Goal: Task Accomplishment & Management: Complete application form

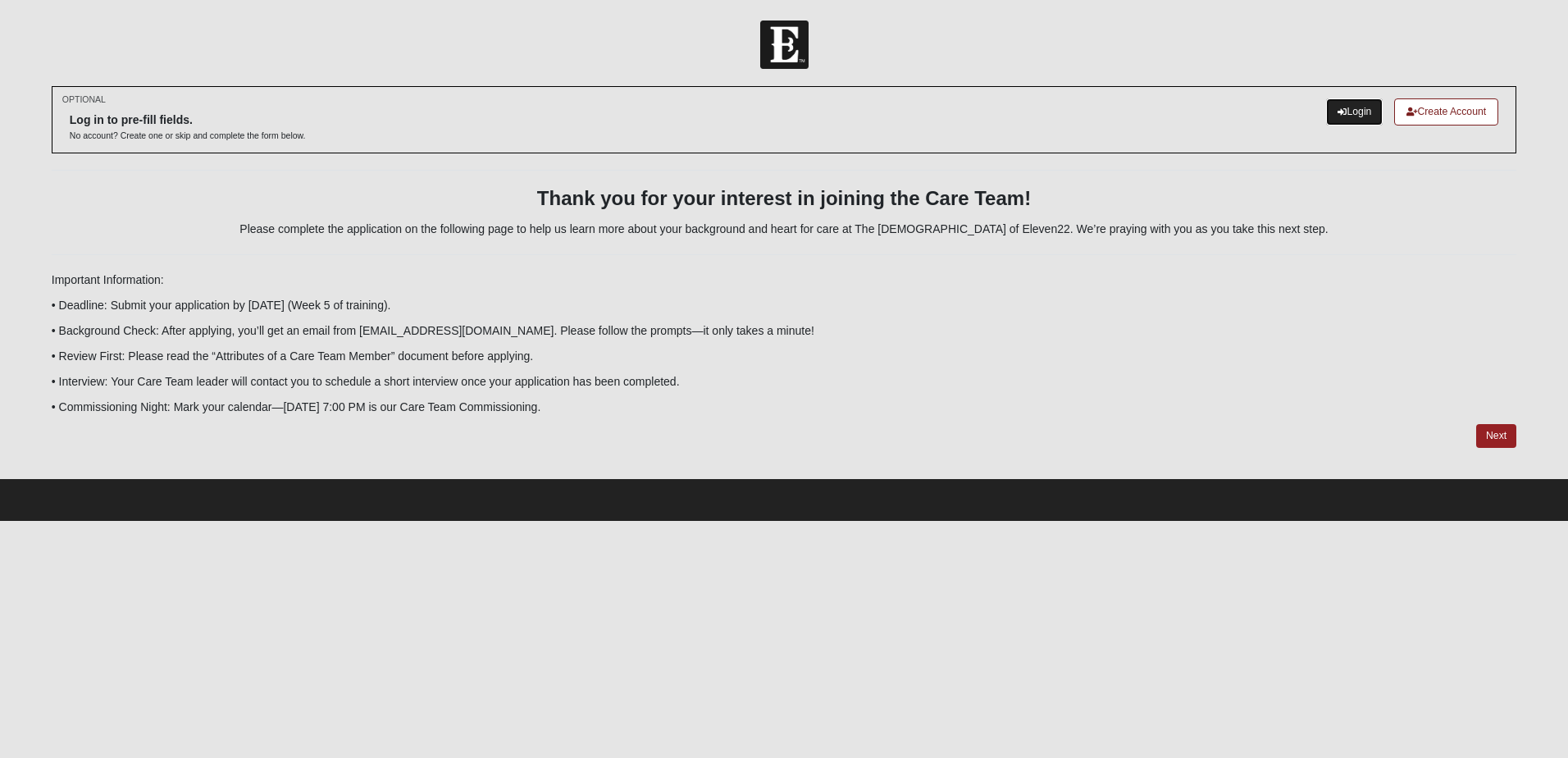
click at [1355, 106] on link "Login" at bounding box center [1355, 112] width 57 height 27
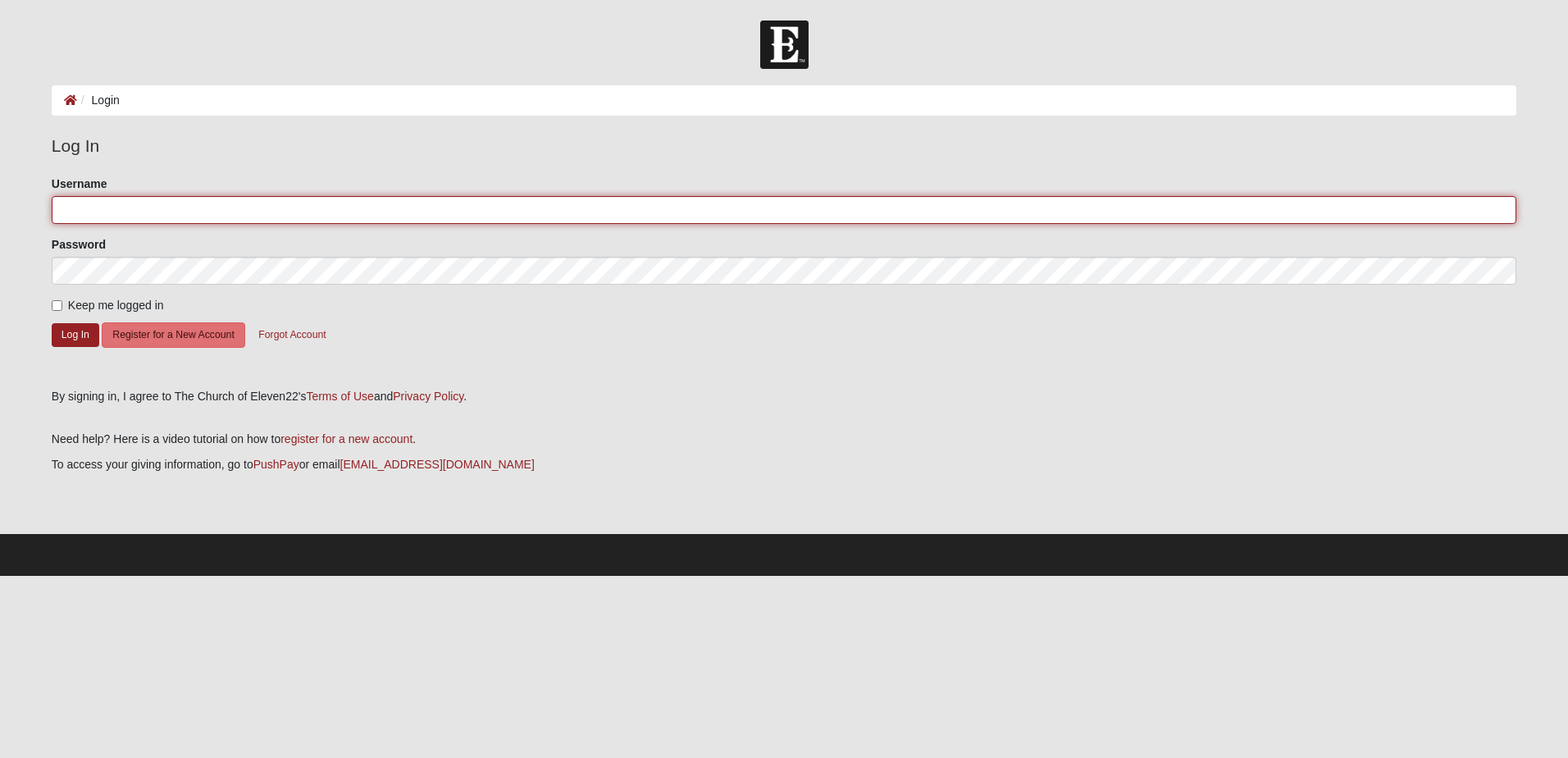
click at [73, 214] on input "Username" at bounding box center [784, 209] width 1465 height 28
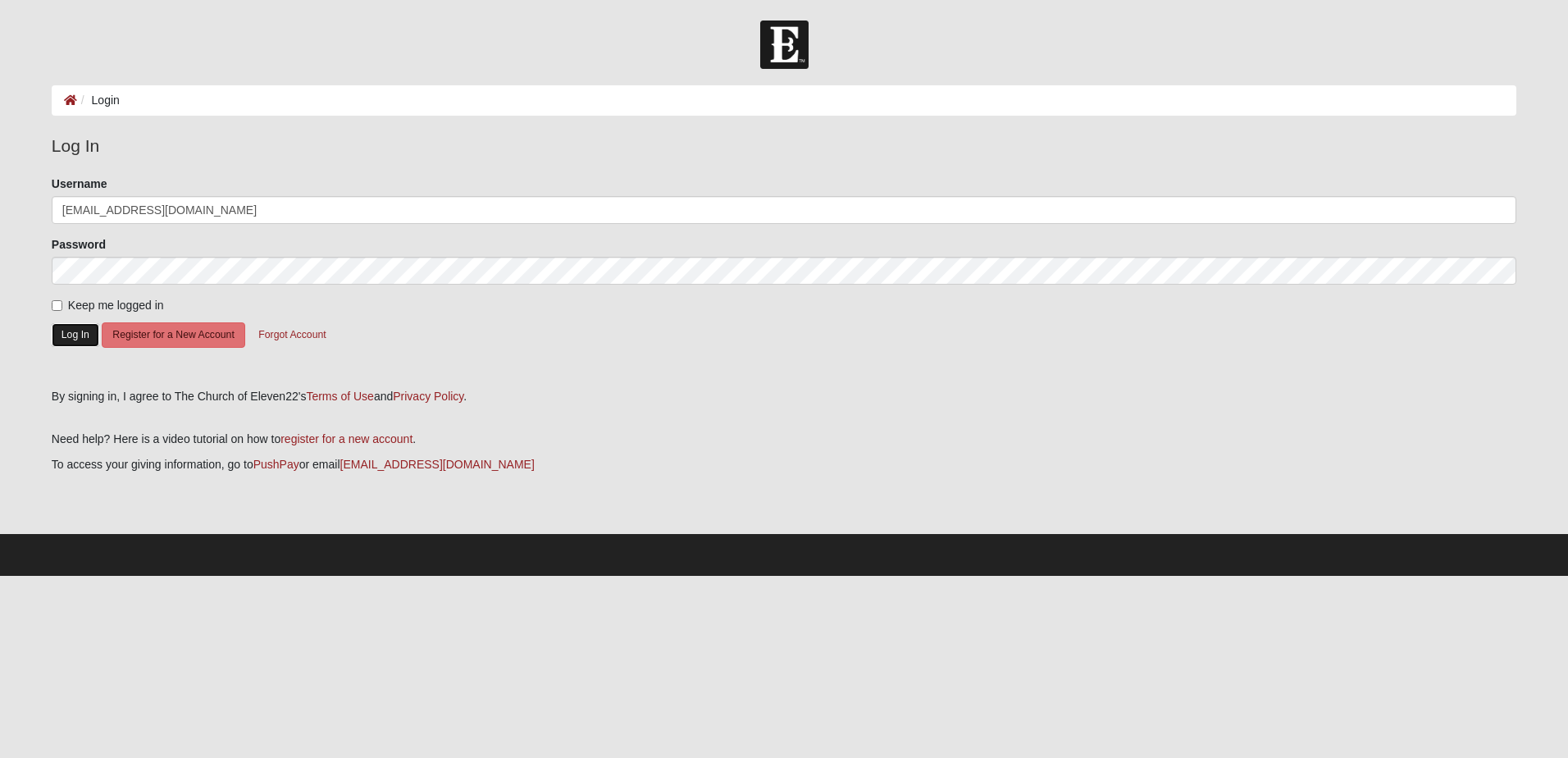
click at [77, 328] on button "Log In" at bounding box center [75, 335] width 47 height 24
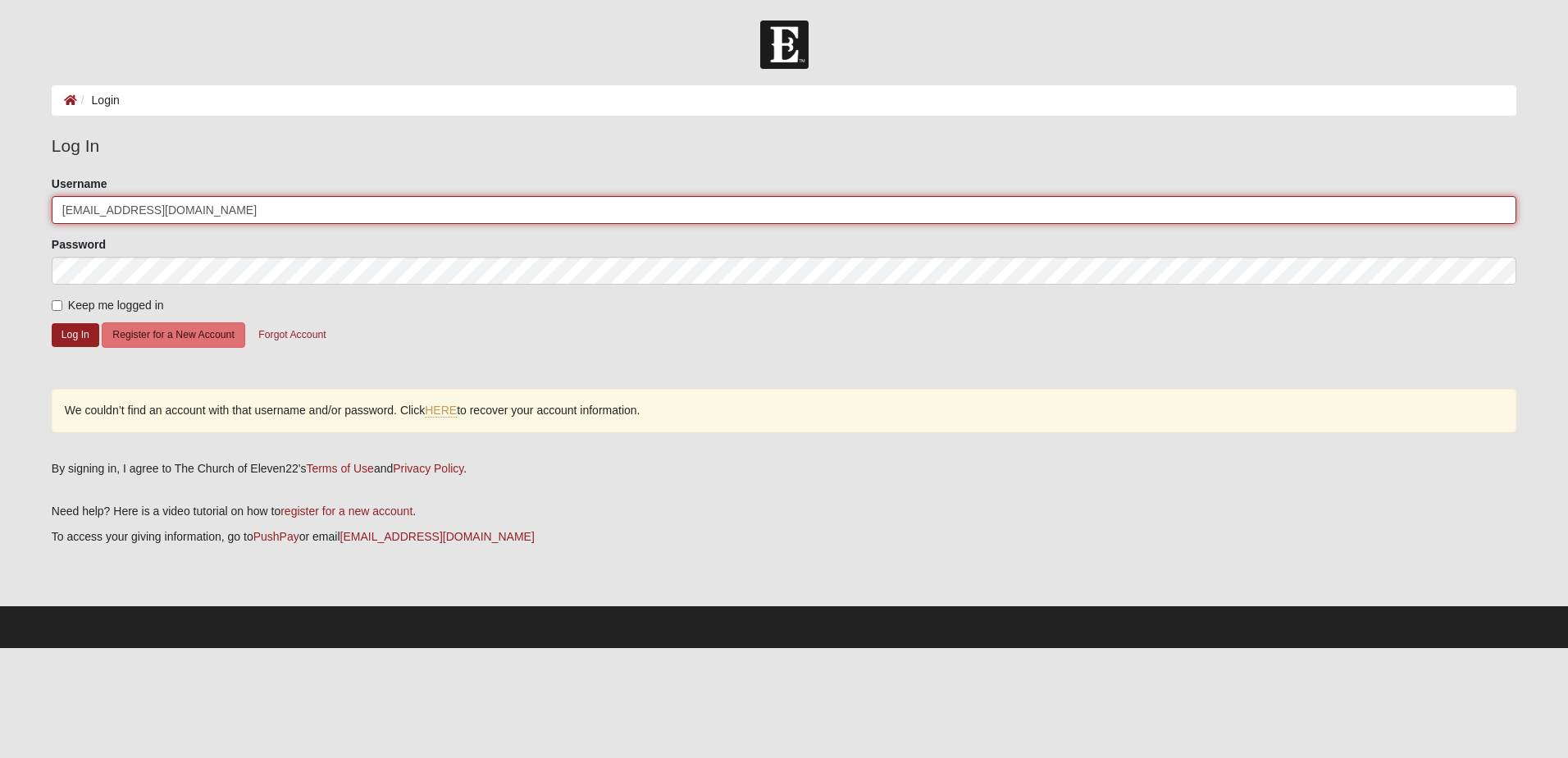
click at [205, 206] on input "jennybradley50@gmail.com" at bounding box center [784, 209] width 1465 height 28
type input "jennybradley1965"
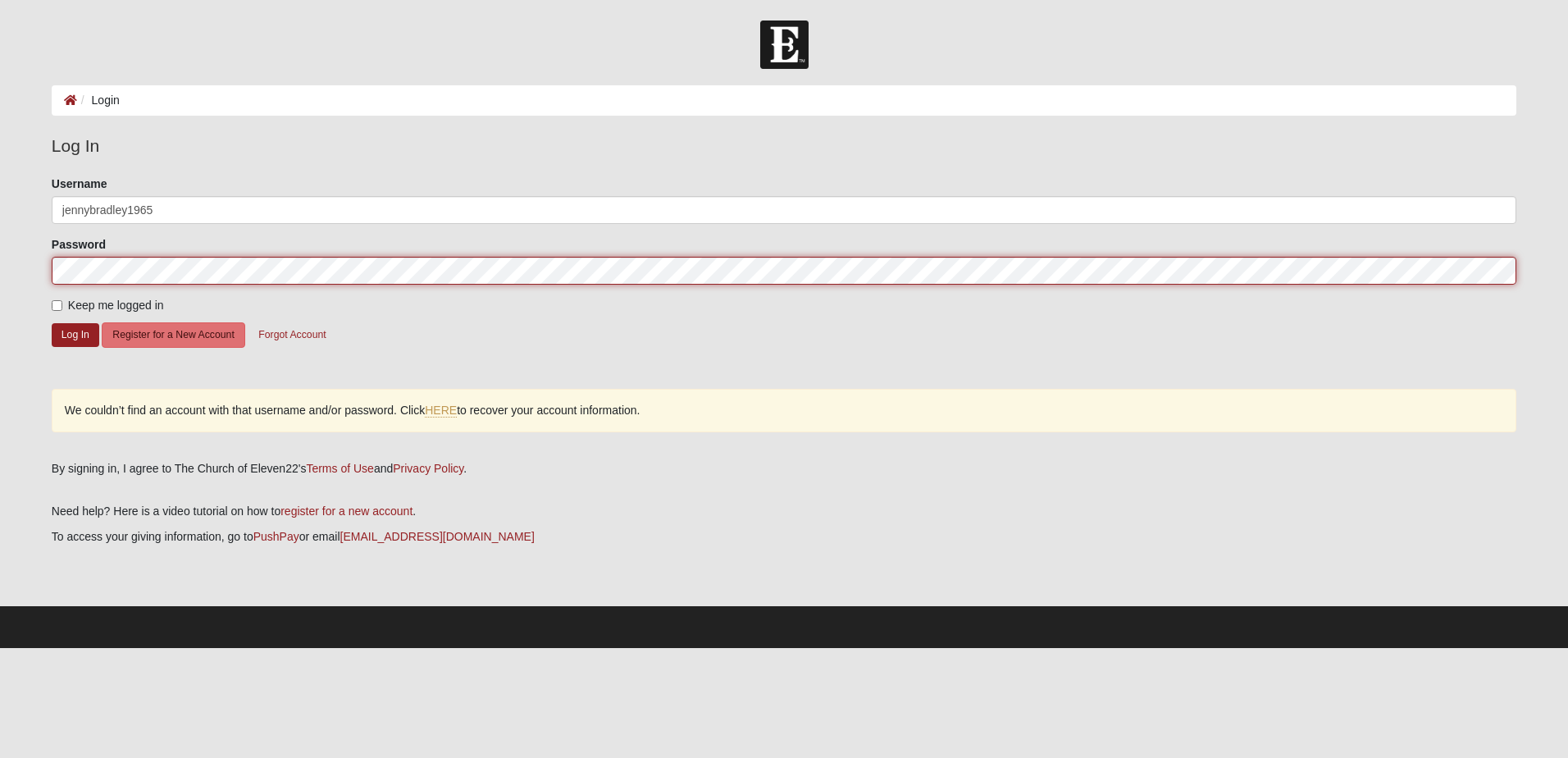
click at [16, 276] on form "Log In Login Login Error Log In Please correct the following: Username jennybra…" at bounding box center [784, 335] width 1568 height 628
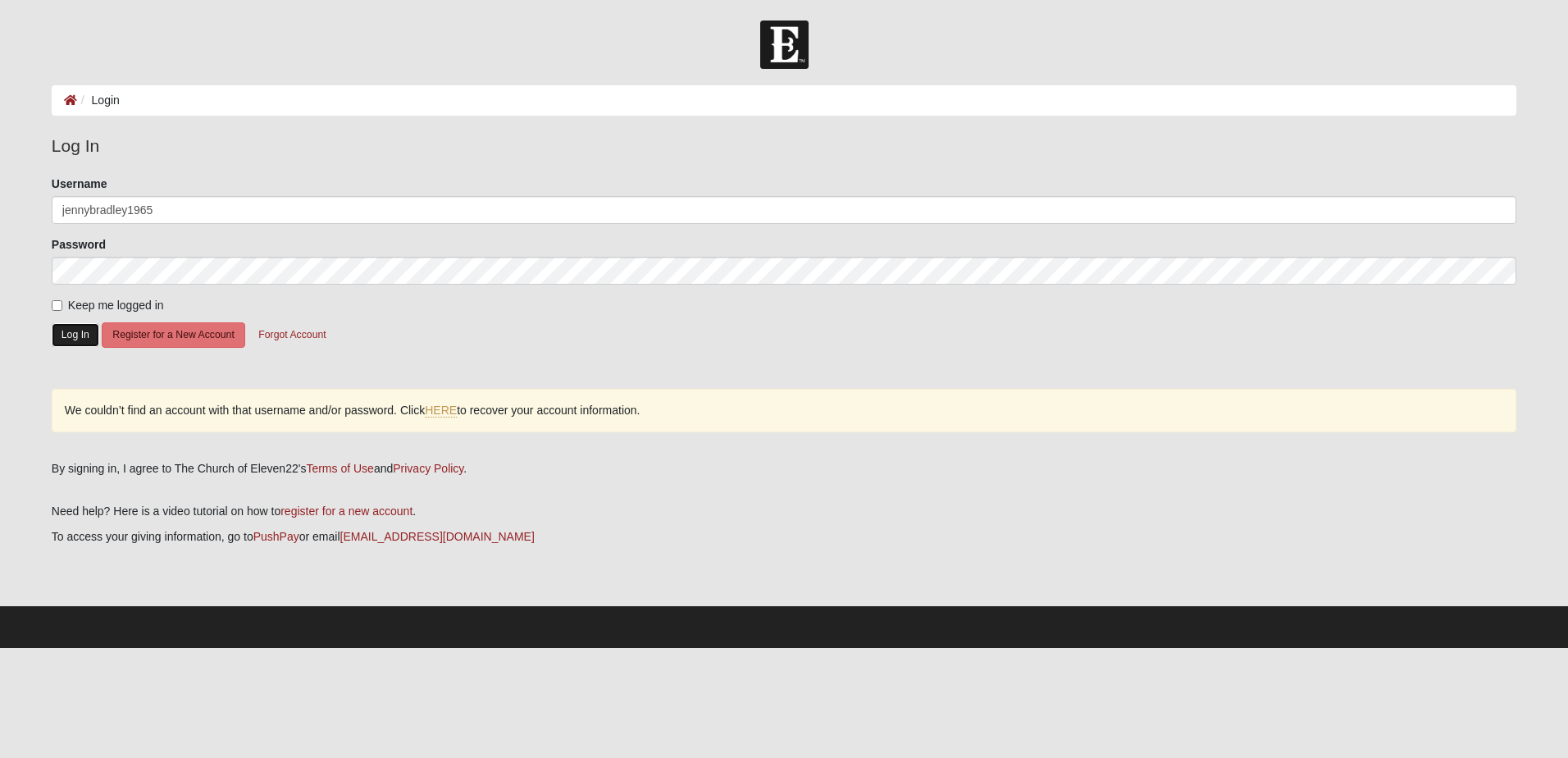
click at [74, 339] on button "Log In" at bounding box center [75, 335] width 47 height 24
click at [282, 336] on button "Forgot Account" at bounding box center [293, 335] width 89 height 26
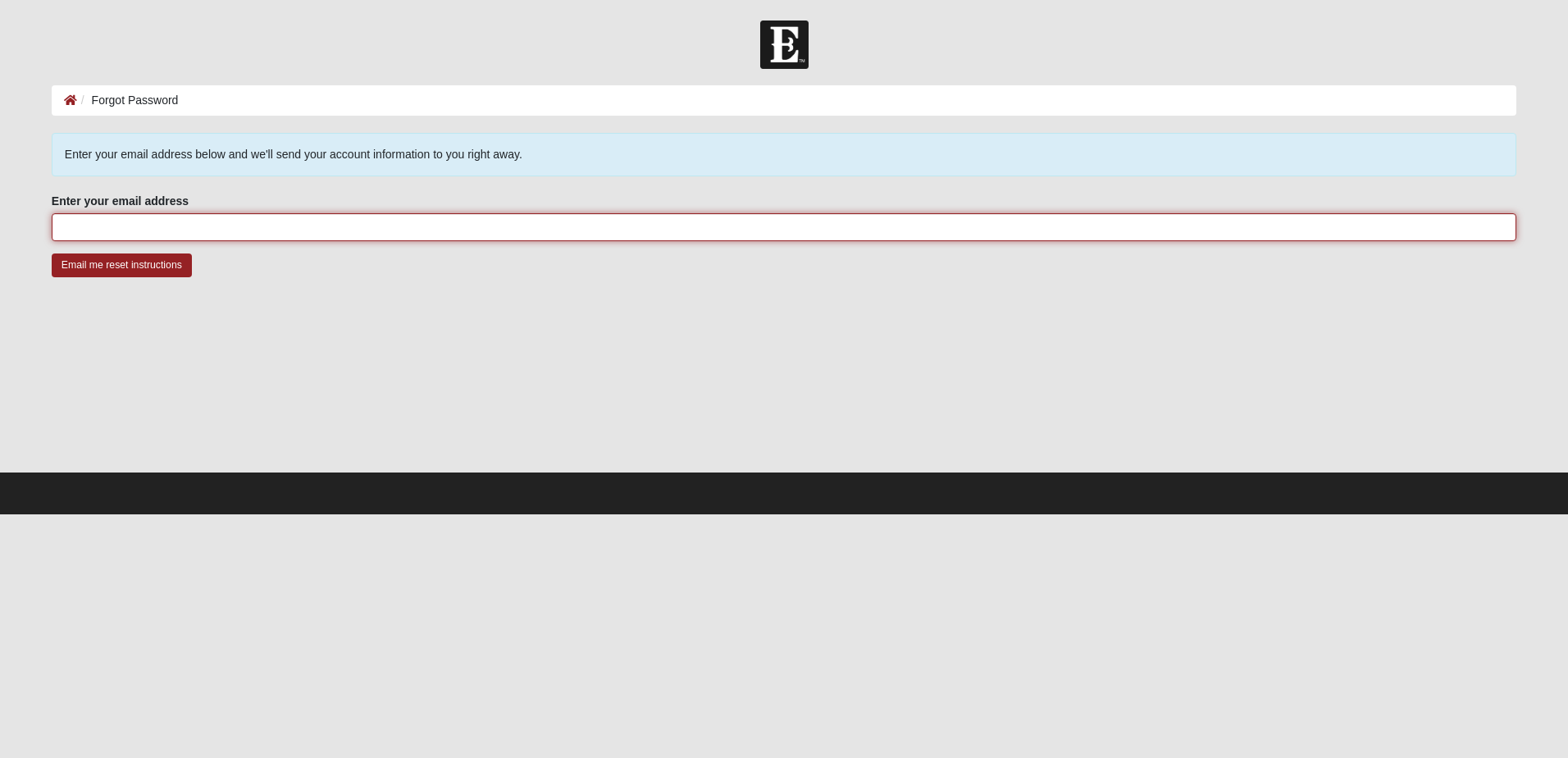
click at [93, 227] on input "Enter your email address" at bounding box center [784, 227] width 1465 height 28
type input "jennybradley50@gmail.com"
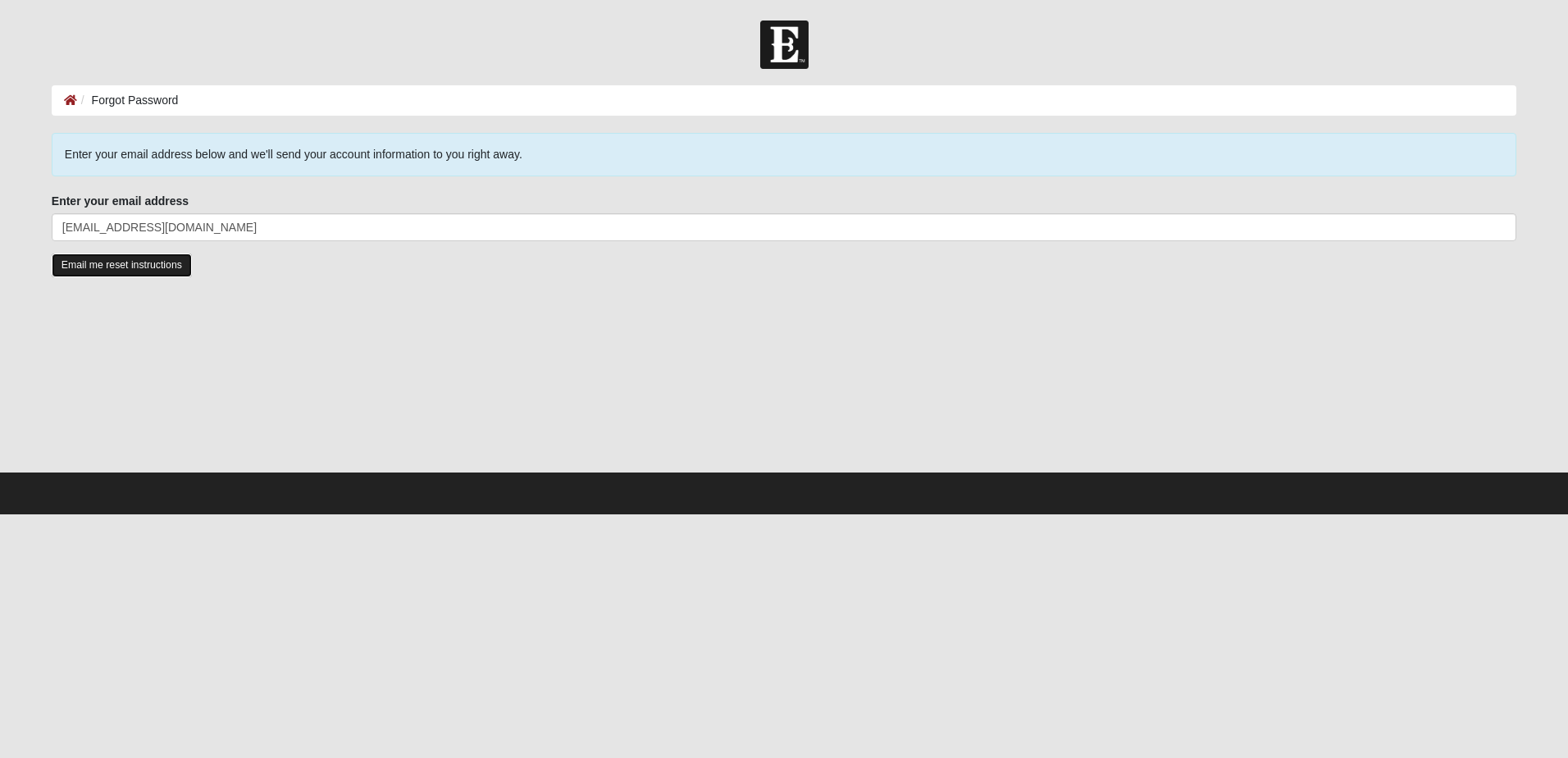
click at [126, 268] on input "Email me reset instructions" at bounding box center [122, 265] width 141 height 24
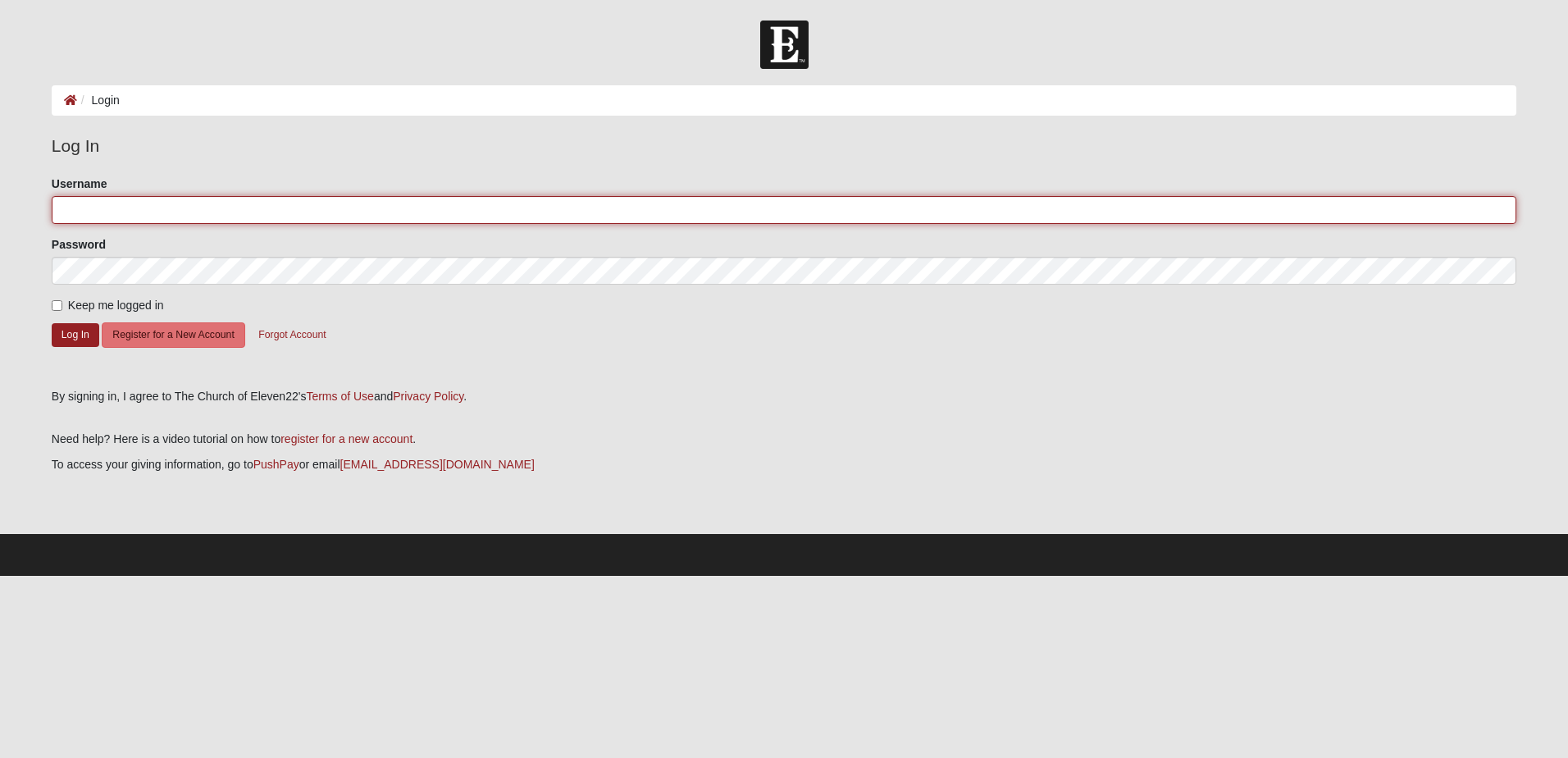
click at [70, 214] on input "Username" at bounding box center [784, 209] width 1465 height 28
type input "jcbradley1965"
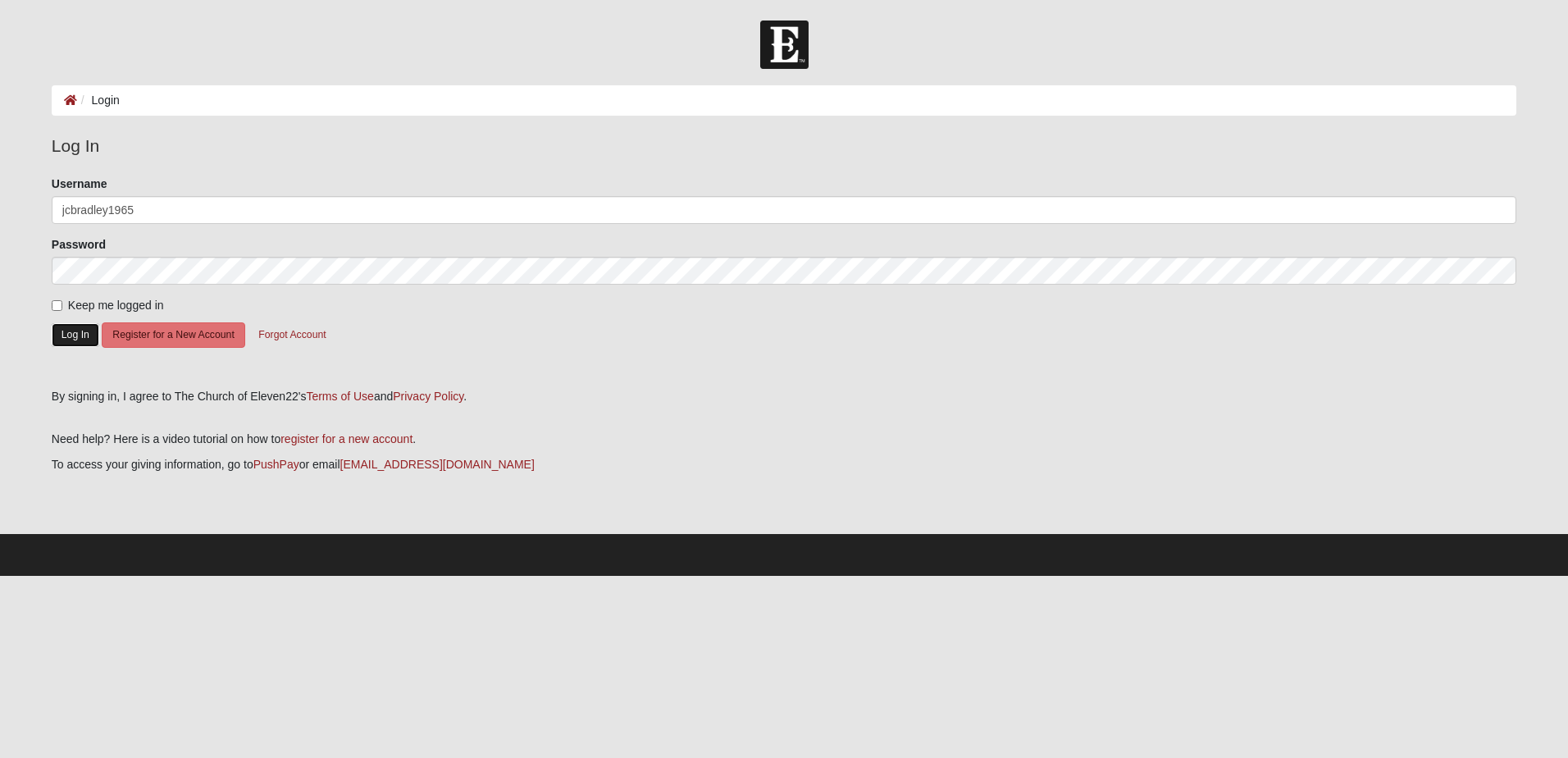
click at [72, 335] on button "Log In" at bounding box center [75, 335] width 47 height 24
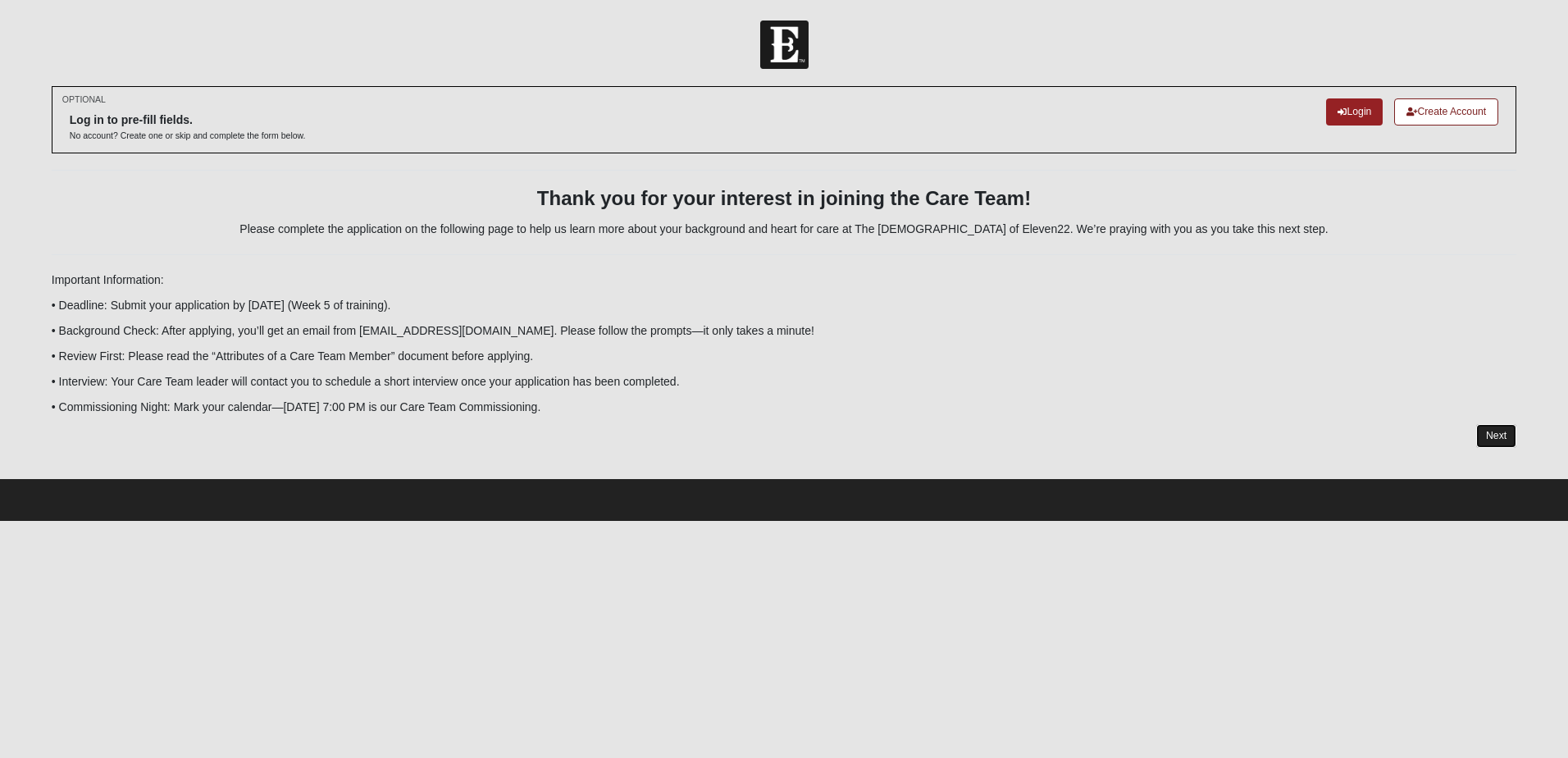
click at [1500, 438] on link "Next" at bounding box center [1496, 436] width 40 height 24
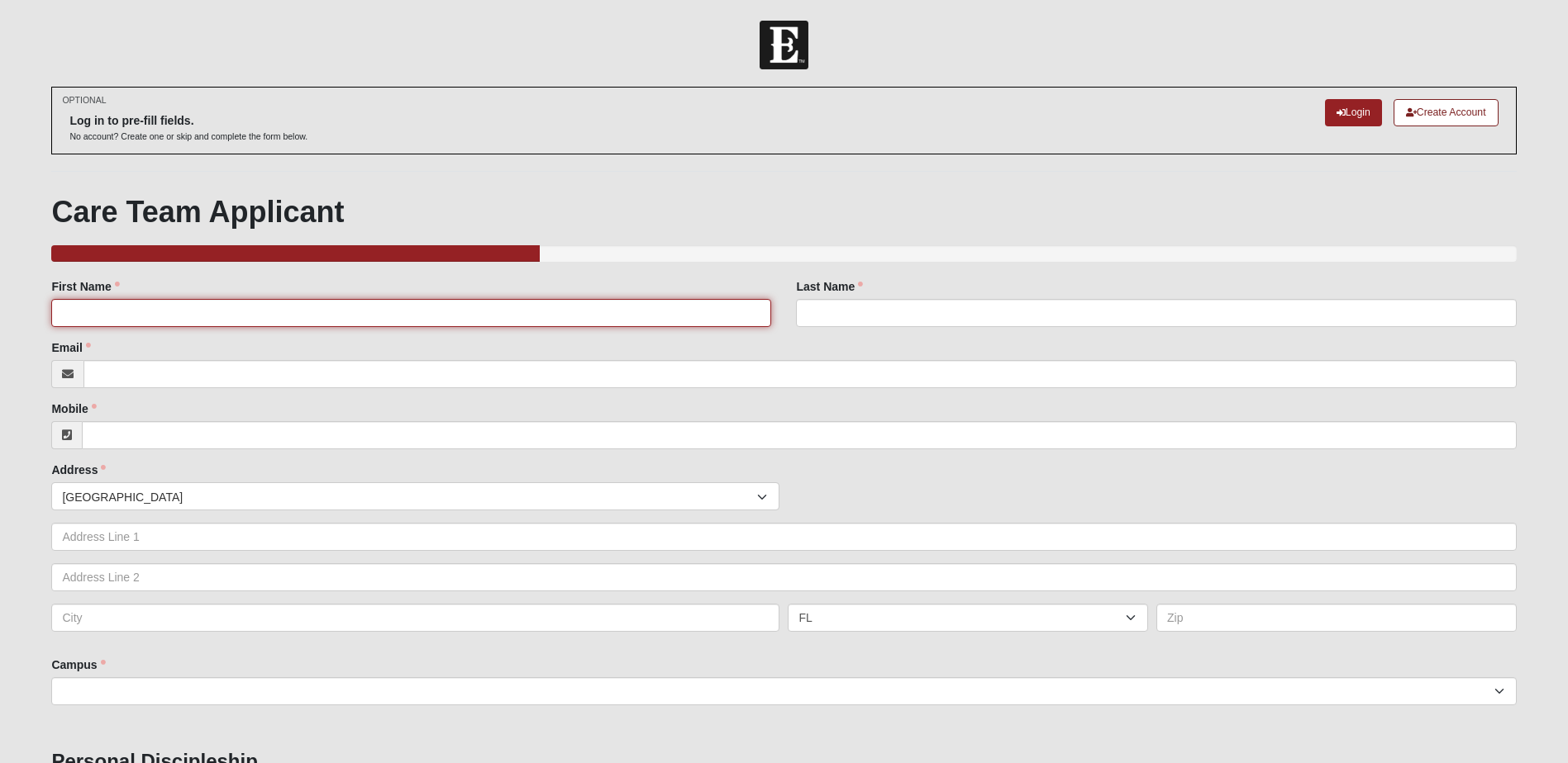
click at [91, 311] on input "First Name" at bounding box center [410, 313] width 719 height 28
type input "[PERSON_NAME]"
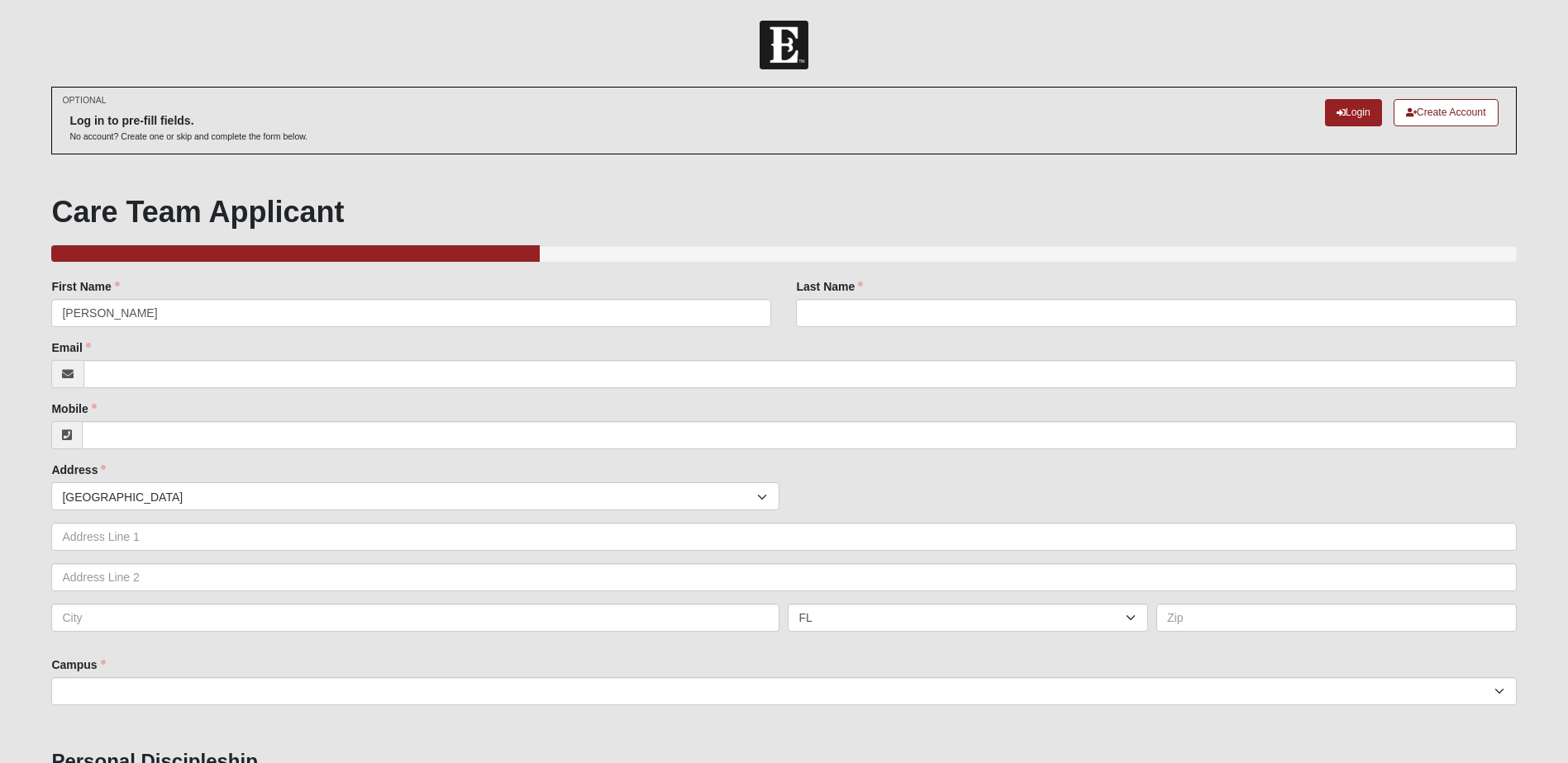
type input "[PERSON_NAME]"
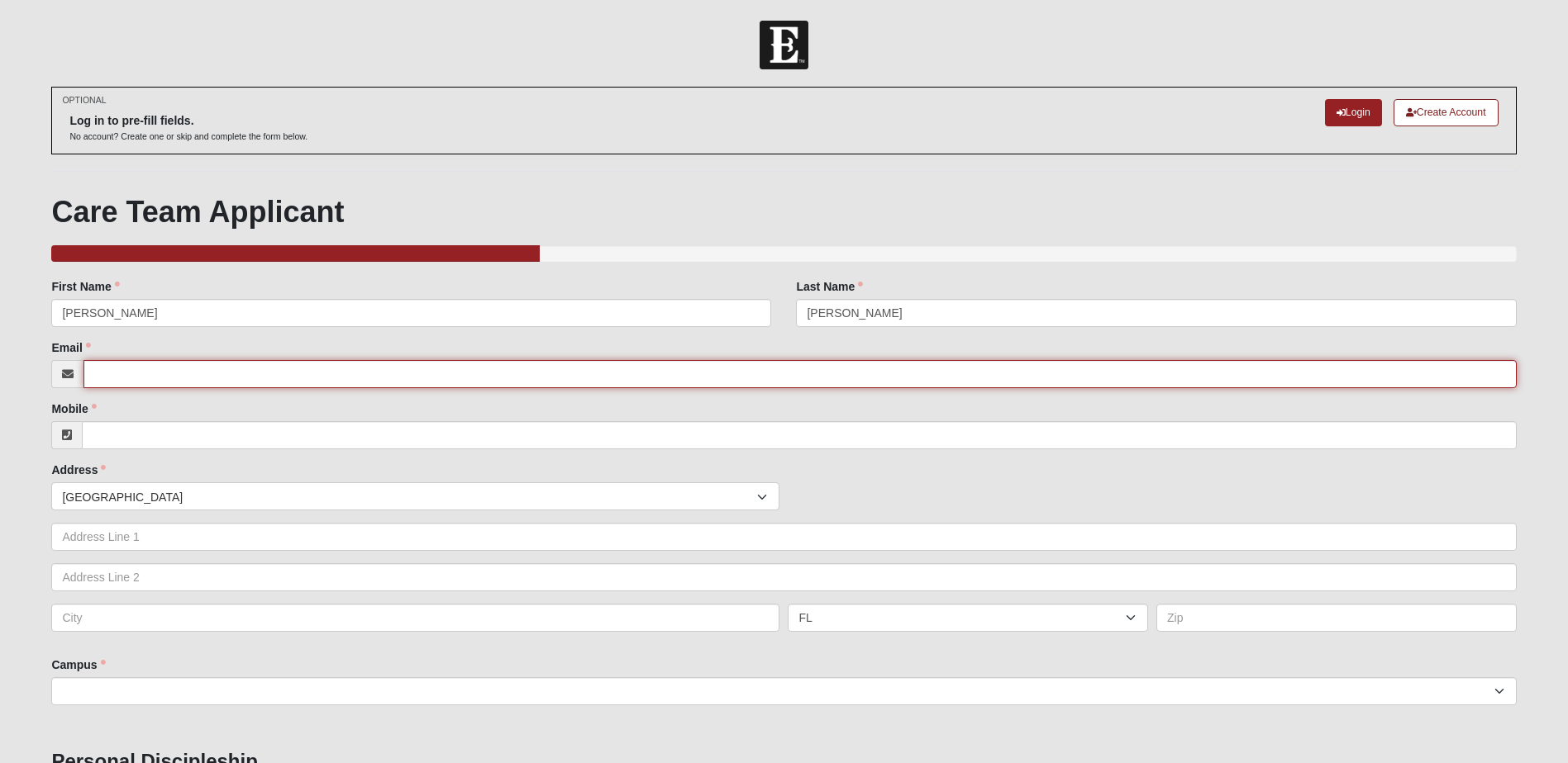
type input "[EMAIL_ADDRESS][DOMAIN_NAME]"
type input "9047078181"
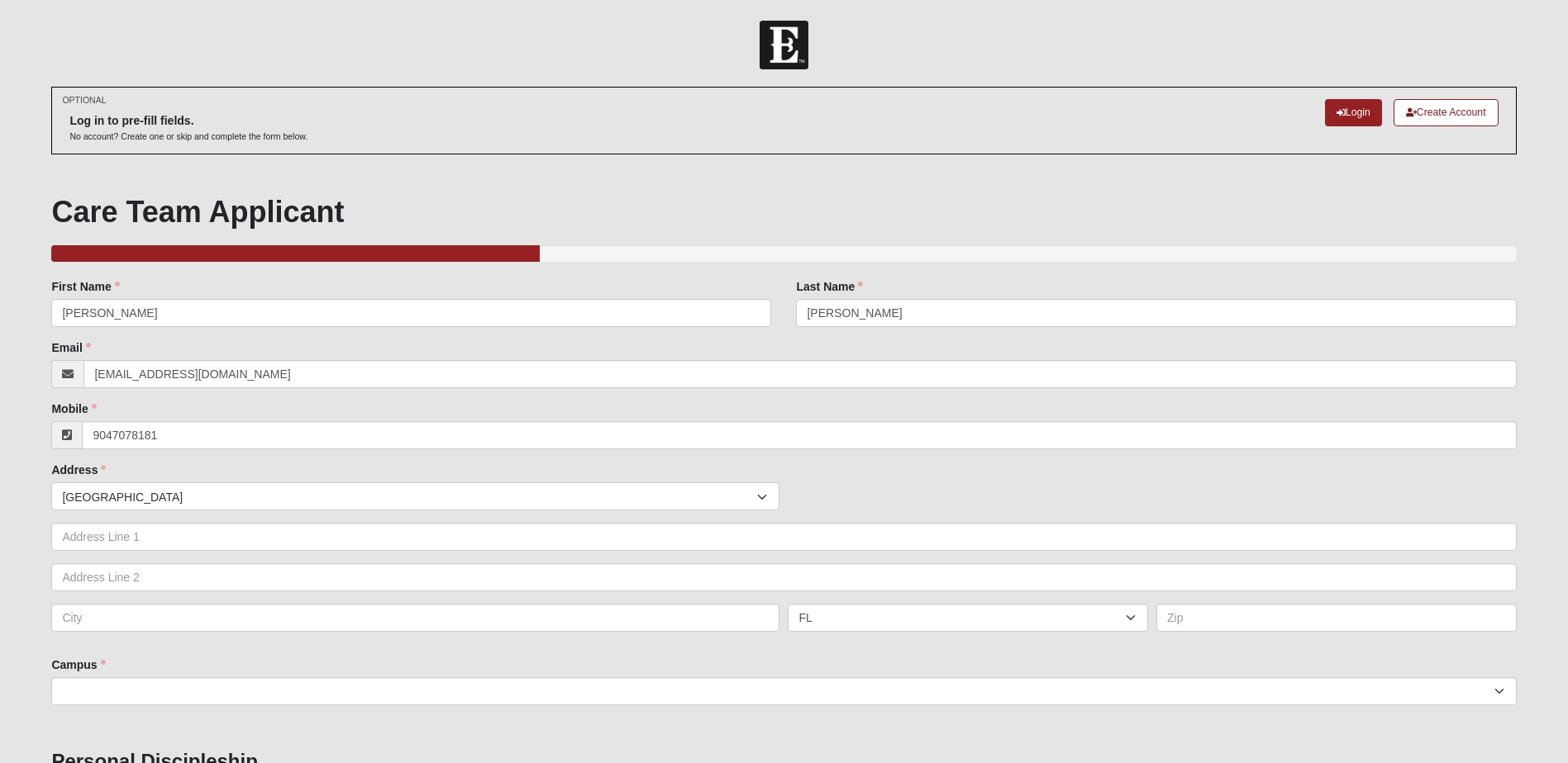
type input "[STREET_ADDRESS]"
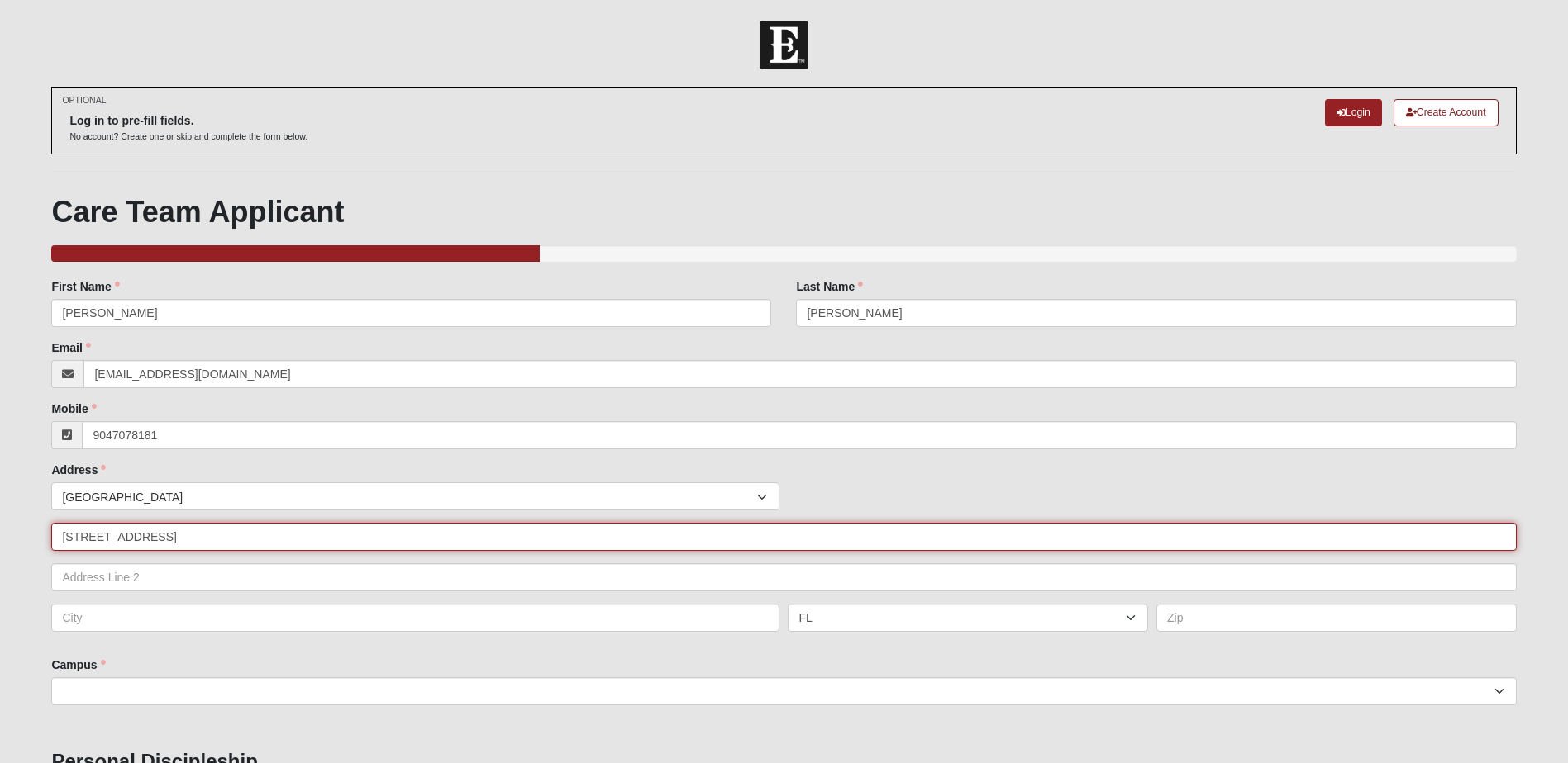
type input "[GEOGRAPHIC_DATA]"
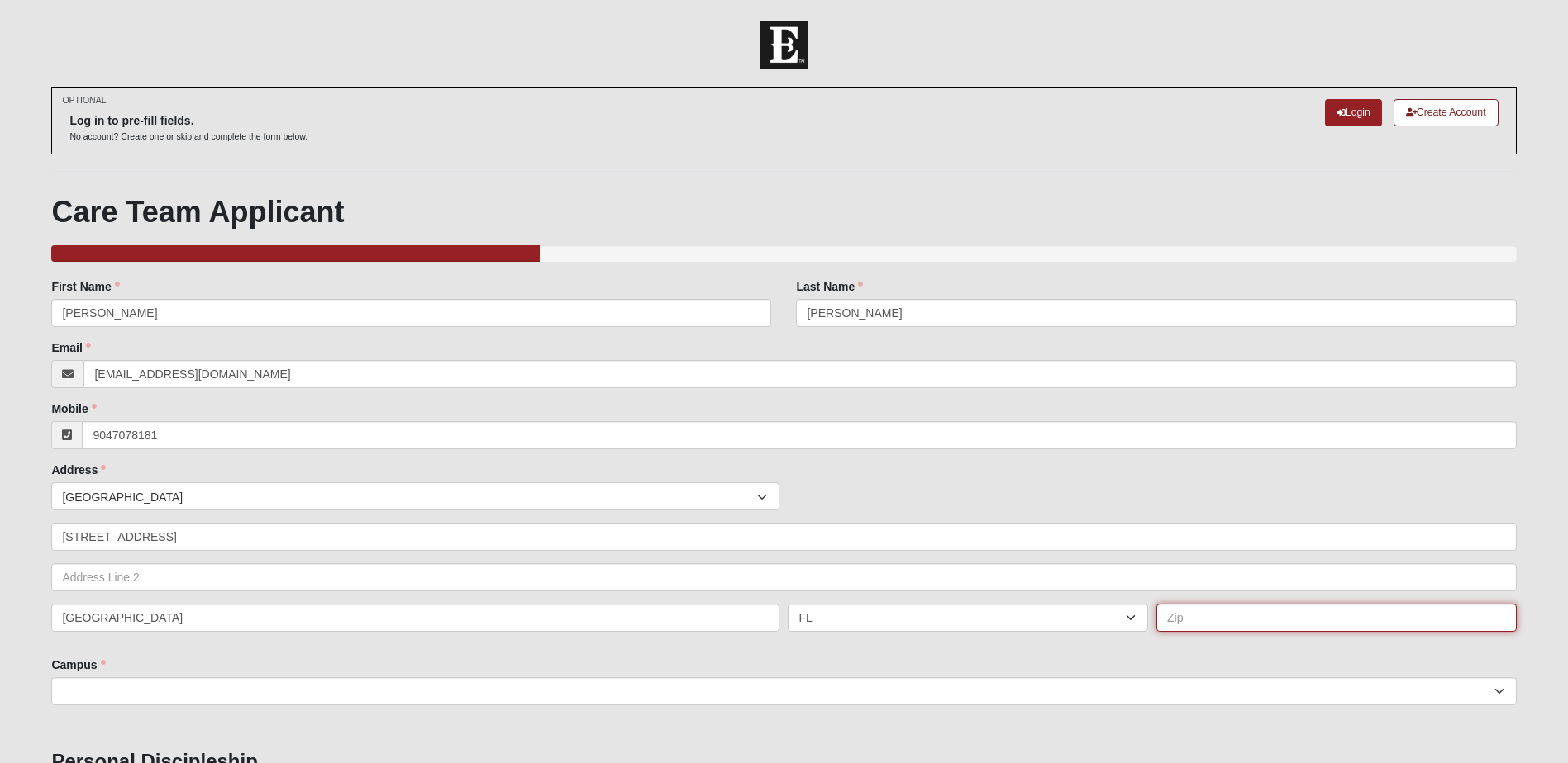
type input "32221"
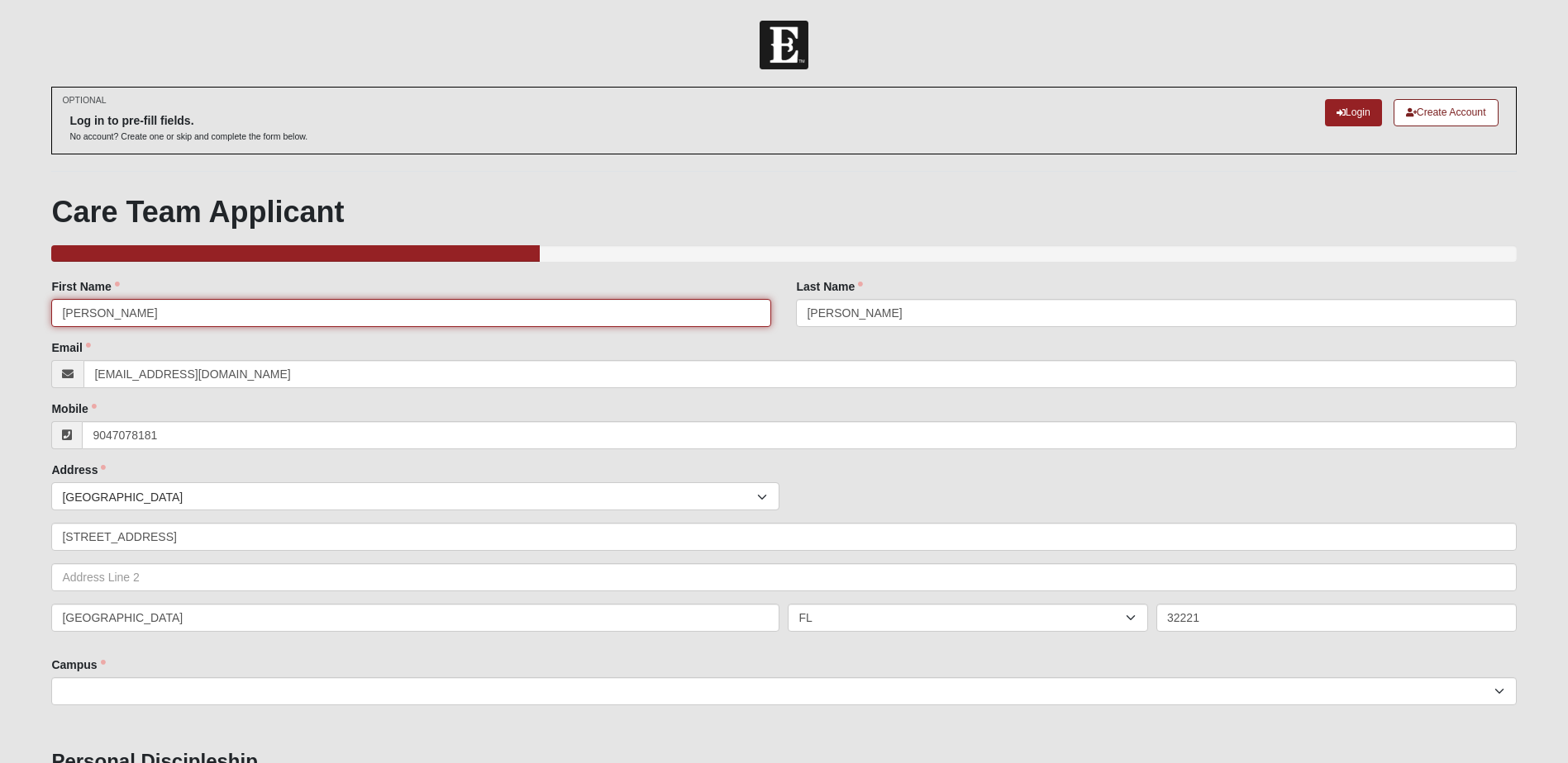
type input "[PHONE_NUMBER]"
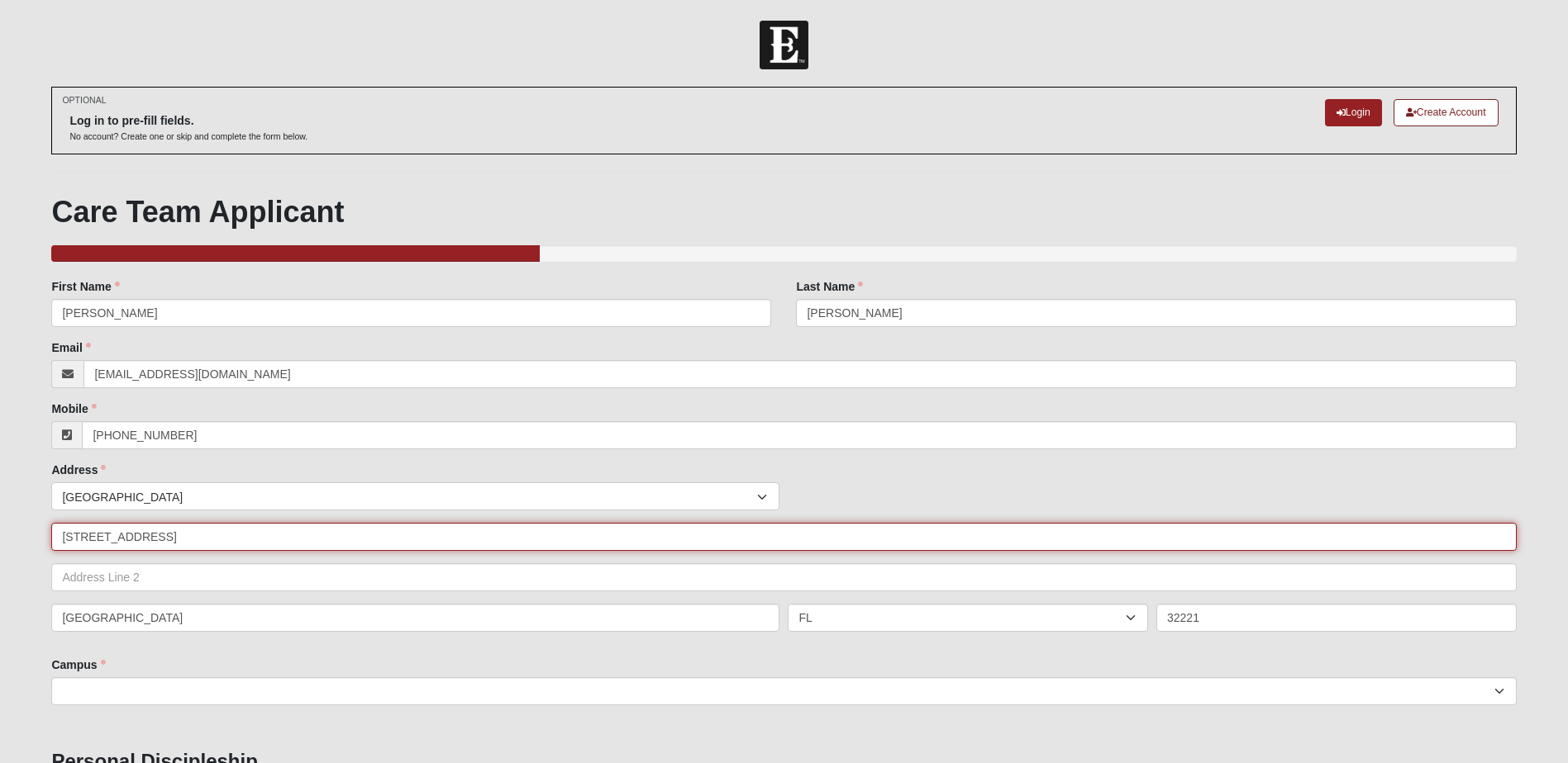
drag, startPoint x: 176, startPoint y: 542, endPoint x: 56, endPoint y: 529, distance: 120.7
click at [56, 529] on input "[STREET_ADDRESS]" at bounding box center [783, 536] width 1464 height 28
type input "[STREET_ADDRESS]"
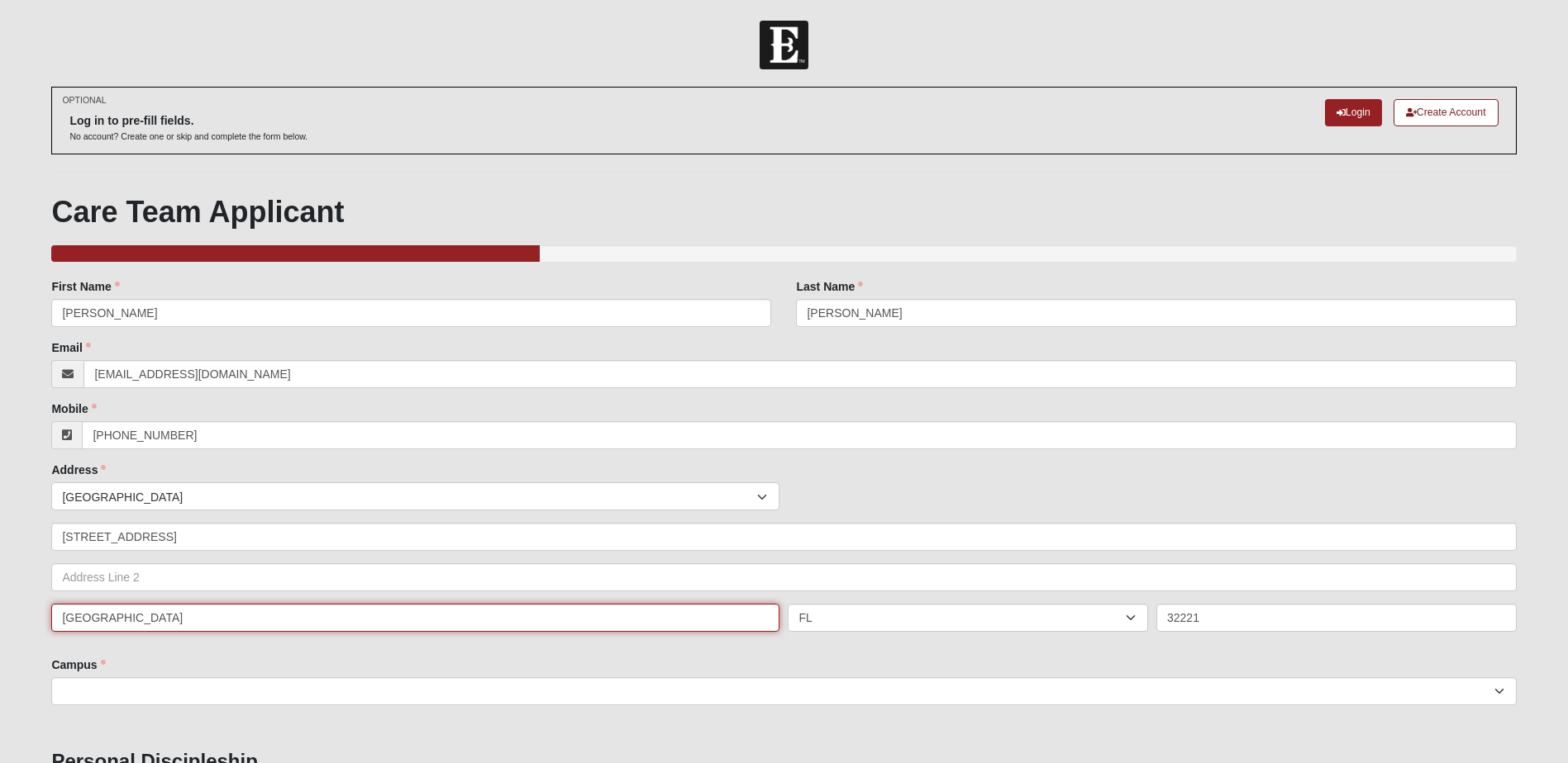
drag, startPoint x: 131, startPoint y: 621, endPoint x: 39, endPoint y: 622, distance: 92.0
type input "Middl"
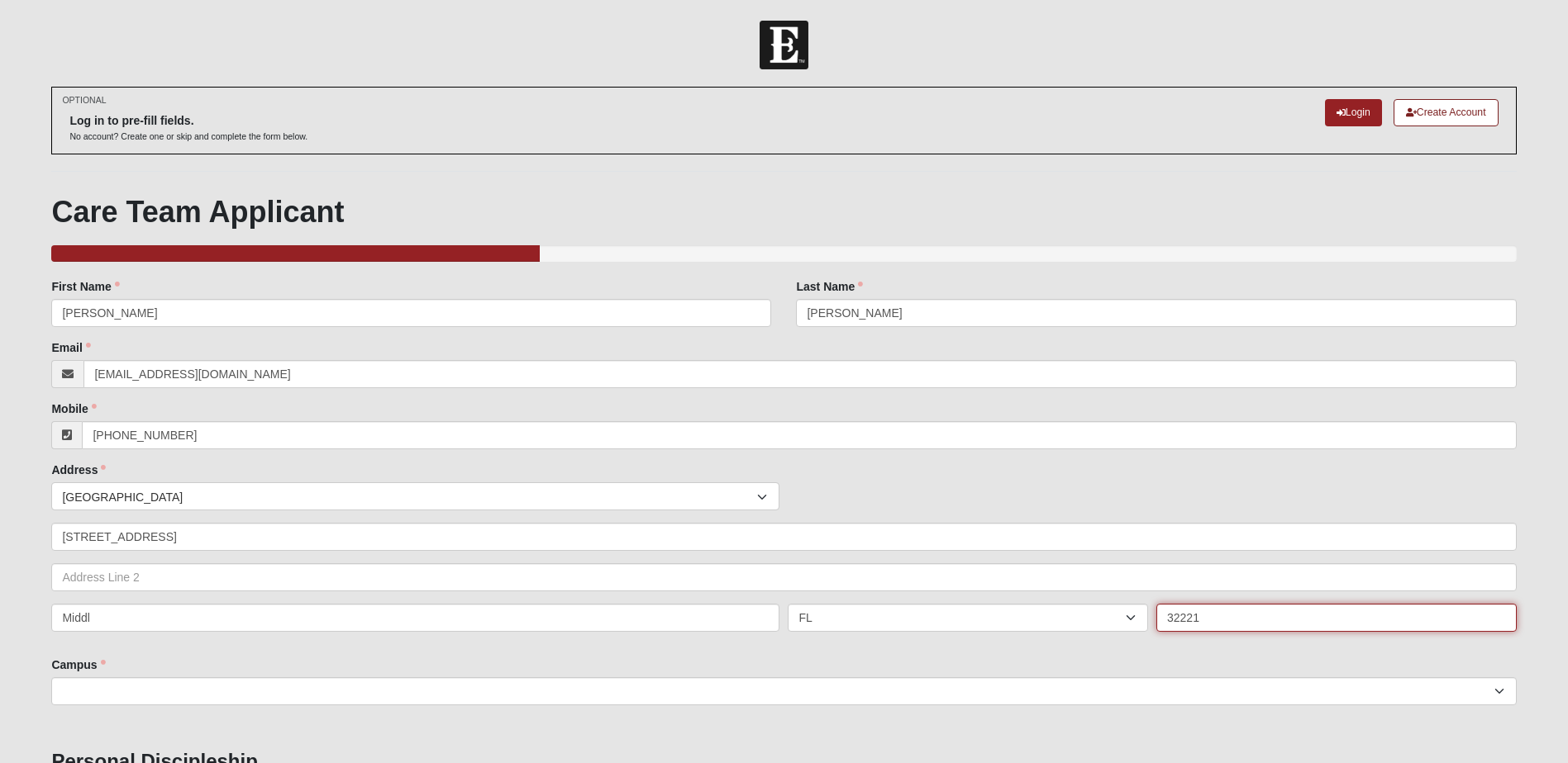
click at [1202, 622] on input "32221" at bounding box center [1336, 617] width 360 height 28
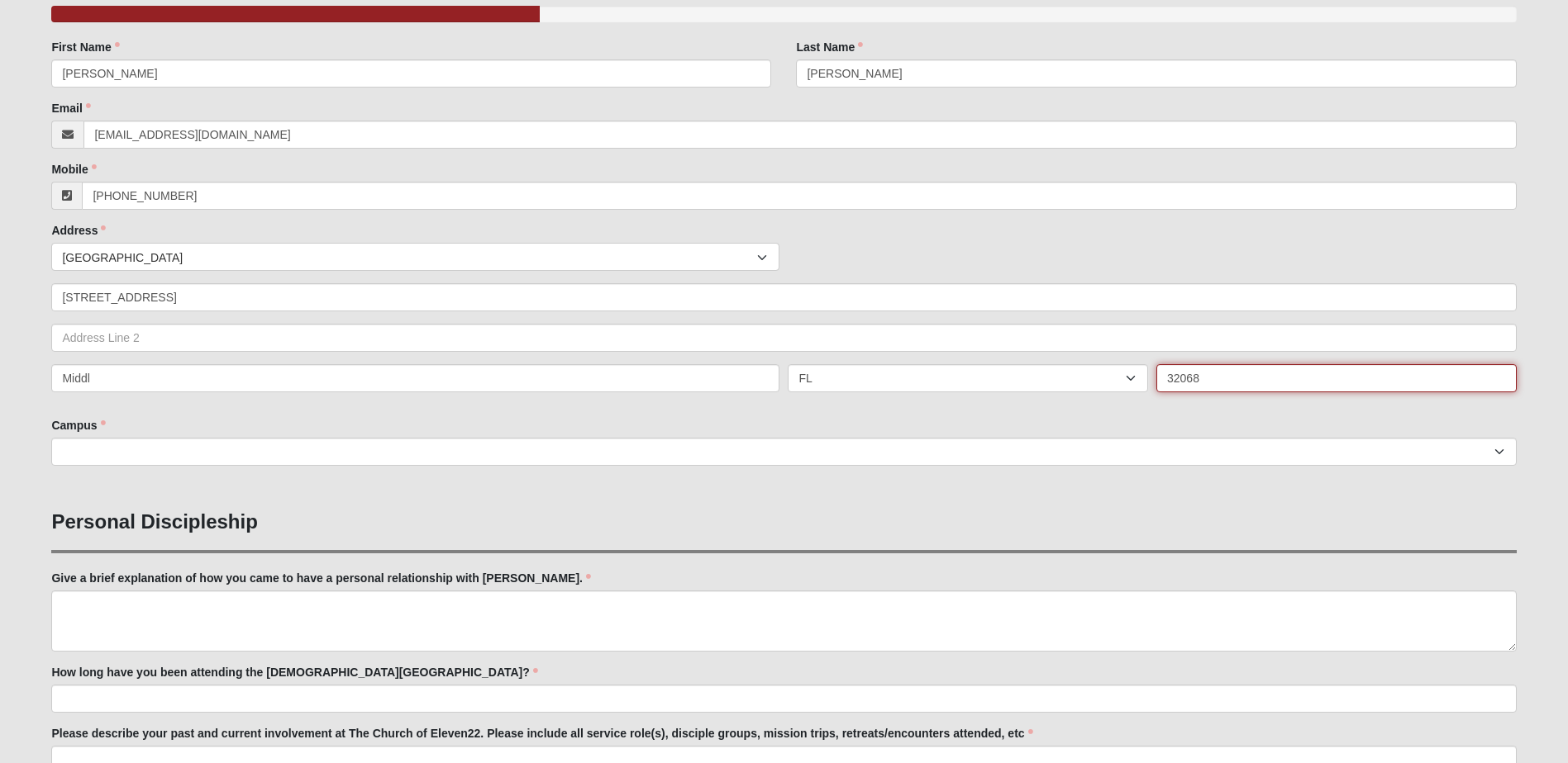
scroll to position [248, 0]
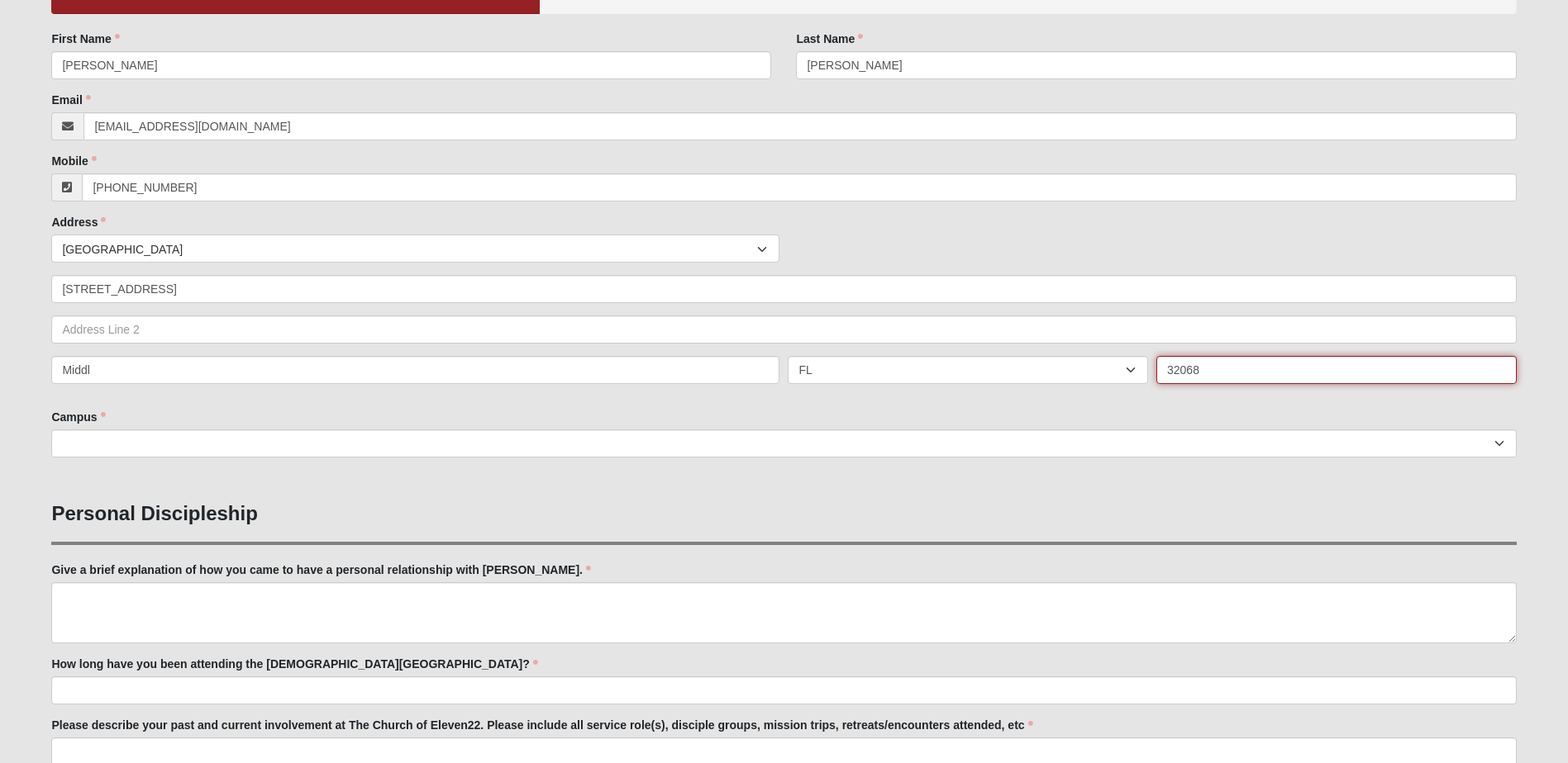
type input "32068"
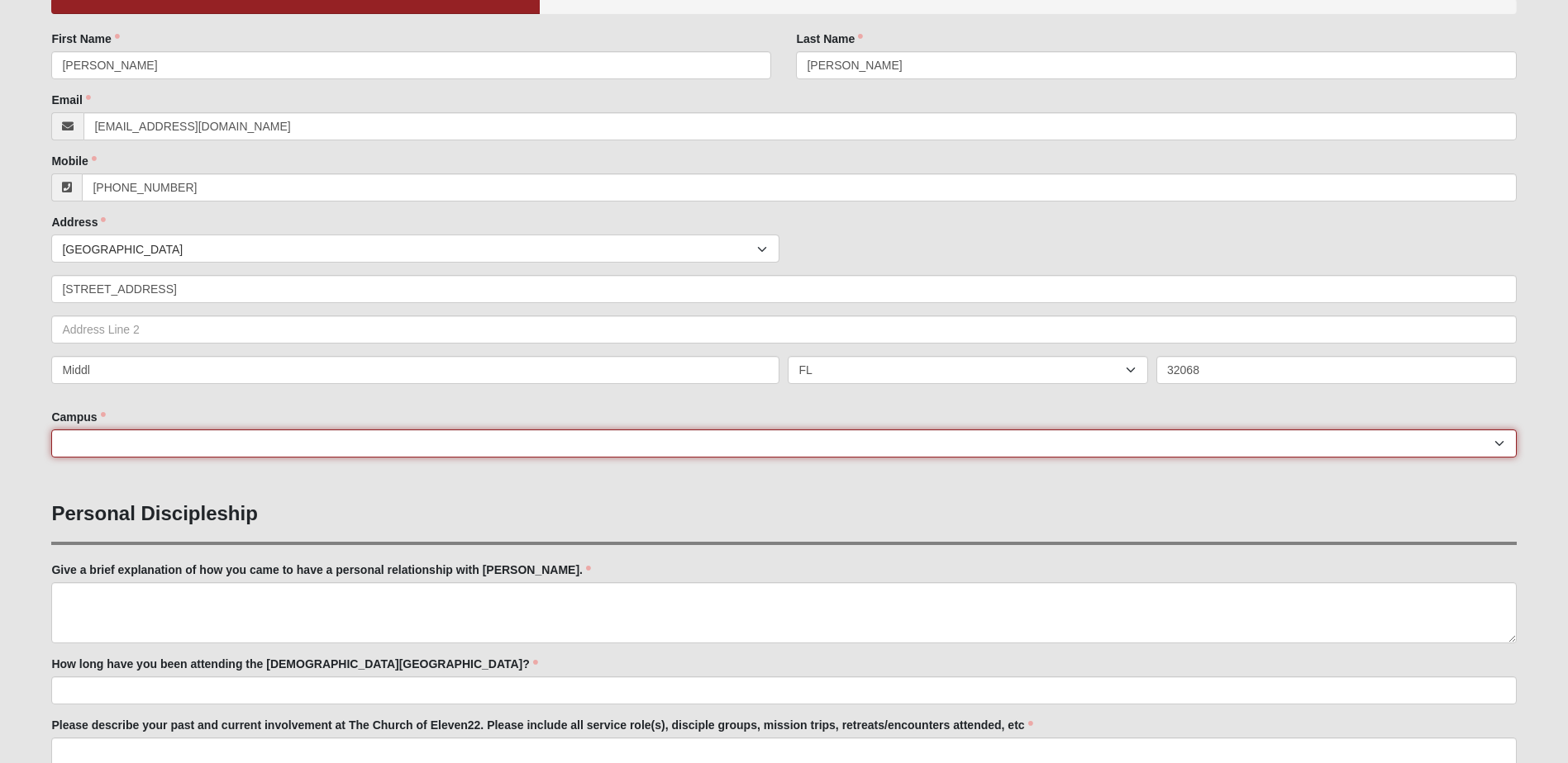
click at [136, 442] on select "[GEOGRAPHIC_DATA] [GEOGRAPHIC_DATA] (Coming Soon) Eleven22 Online [PERSON_NAME]…" at bounding box center [783, 443] width 1464 height 28
select select "4"
click at [51, 430] on select "[GEOGRAPHIC_DATA] [GEOGRAPHIC_DATA] (Coming Soon) Eleven22 Online [PERSON_NAME]…" at bounding box center [783, 443] width 1464 height 28
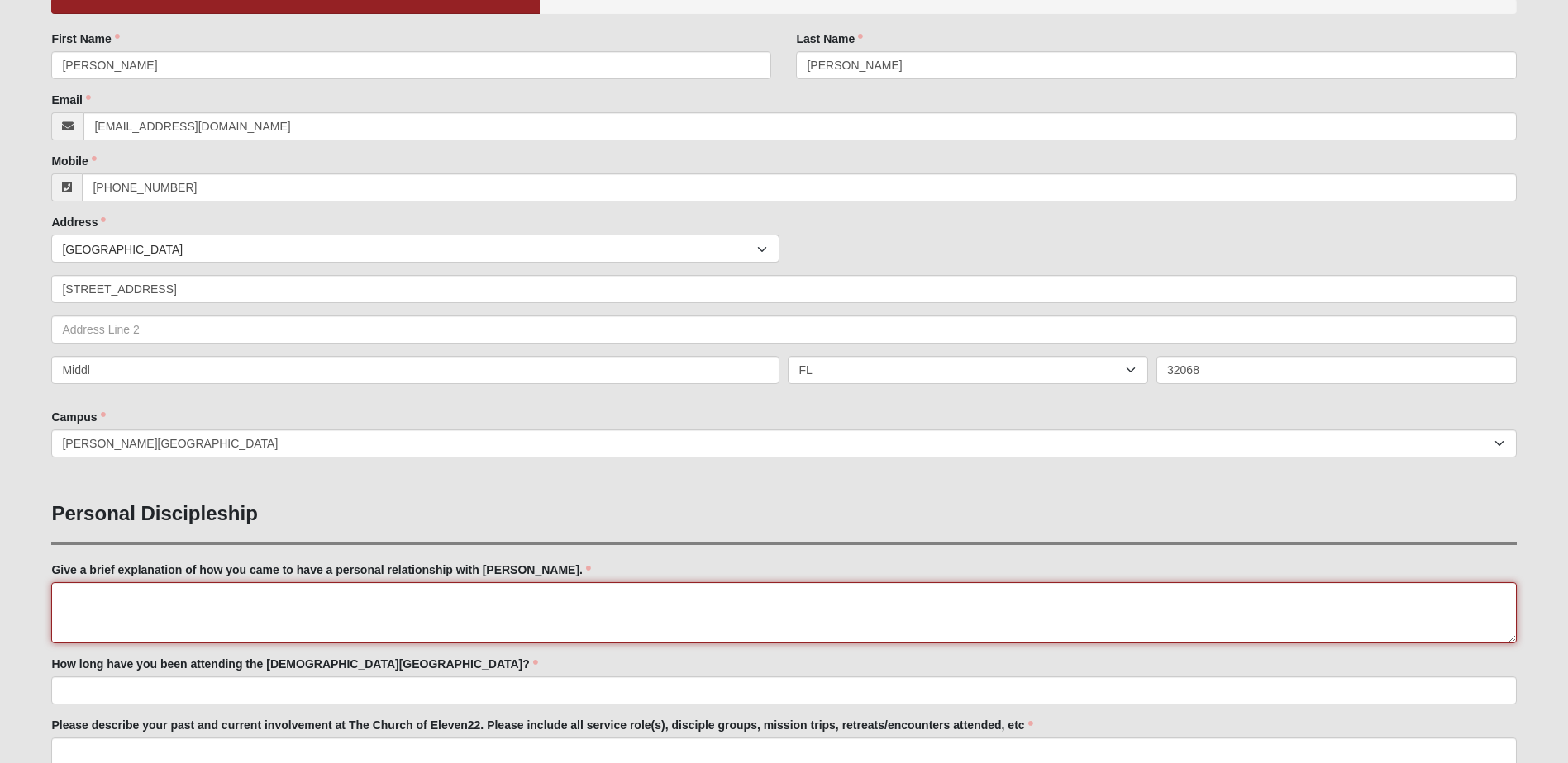
click at [61, 596] on textarea "Give a brief explanation of how you came to have a personal relationship with […" at bounding box center [783, 613] width 1464 height 61
click at [226, 592] on textarea "At 37 I became a first time mom, had to quit my high paying sales job" at bounding box center [783, 613] width 1464 height 61
click at [572, 597] on textarea "At 37 I became a first time mom to a premie born at 32 weeks, had to quit my hi…" at bounding box center [783, 613] width 1464 height 61
click at [379, 600] on textarea "At 37 I became a first time mom to a premie born at 32 weeks, had to quit my hi…" at bounding box center [783, 613] width 1464 height 61
click at [587, 596] on textarea "At 37 I became a first time mom to a premie born at 32 weeks and had to quit my…" at bounding box center [783, 613] width 1464 height 61
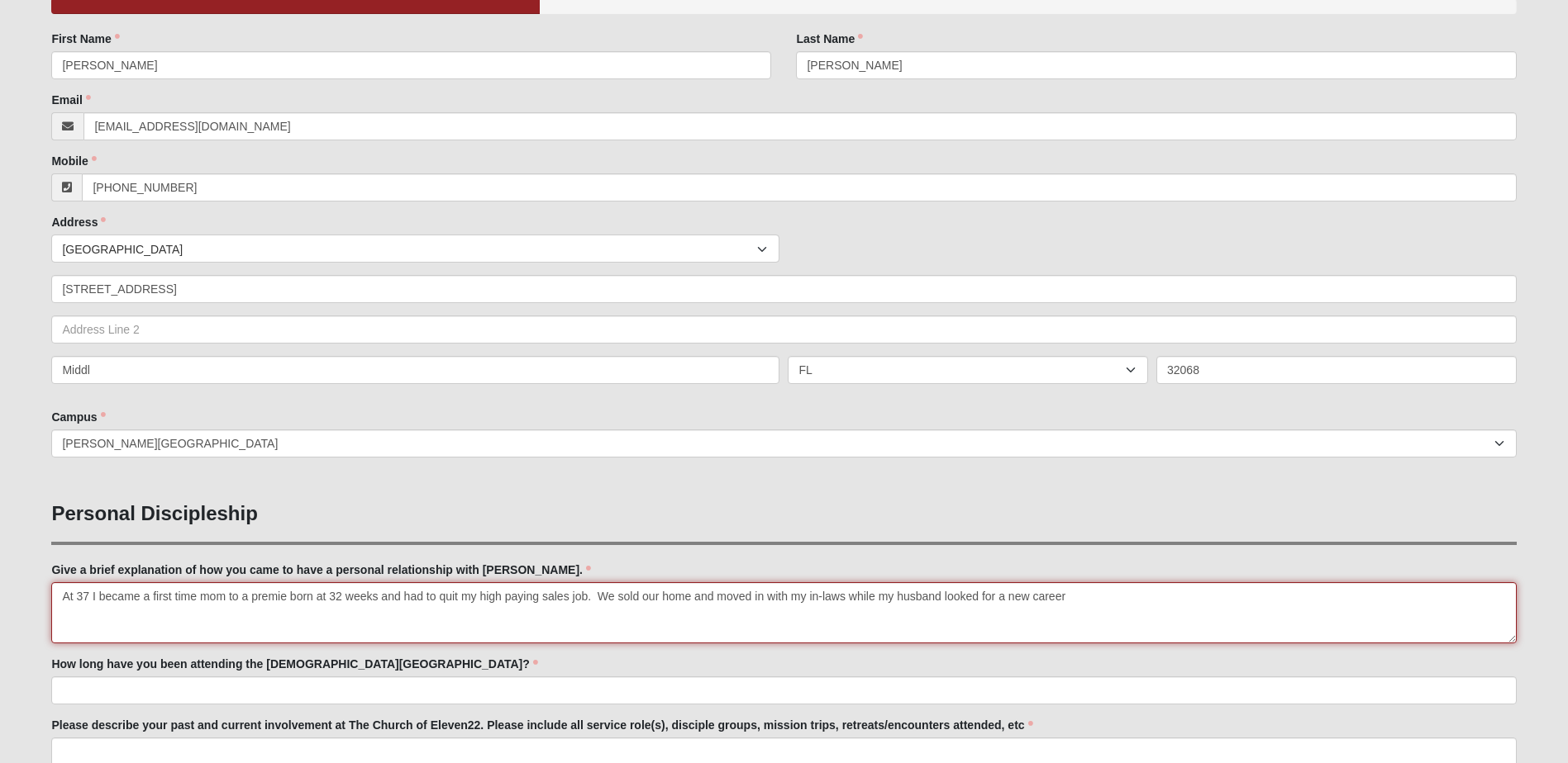
click at [754, 594] on textarea "At 37 I became a first time mom to a premie born at 32 weeks and had to quit my…" at bounding box center [783, 613] width 1464 height 61
click at [1193, 596] on textarea "At 37 I became a first time mom to a premie born at 32 weeks and had to quit my…" at bounding box center [783, 613] width 1464 height 61
click at [91, 594] on textarea "At 37 I became a first time mom to a premie born at 32 weeks and had to quit my…" at bounding box center [783, 613] width 1464 height 61
click at [1462, 597] on textarea "At 37 I quit drinking and I became a first time mom to a premie born at 32 week…" at bounding box center [783, 613] width 1464 height 61
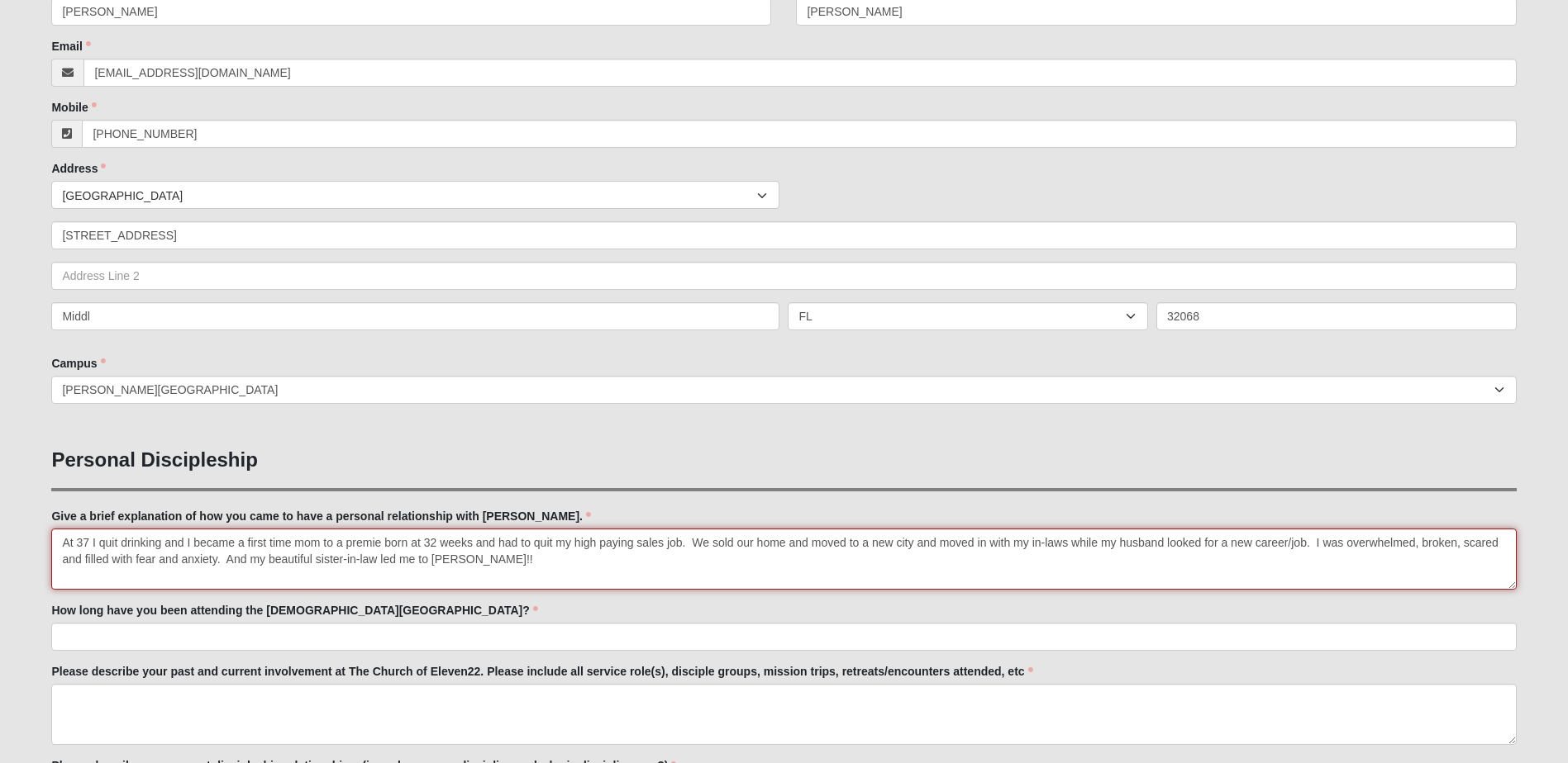
scroll to position [330, 0]
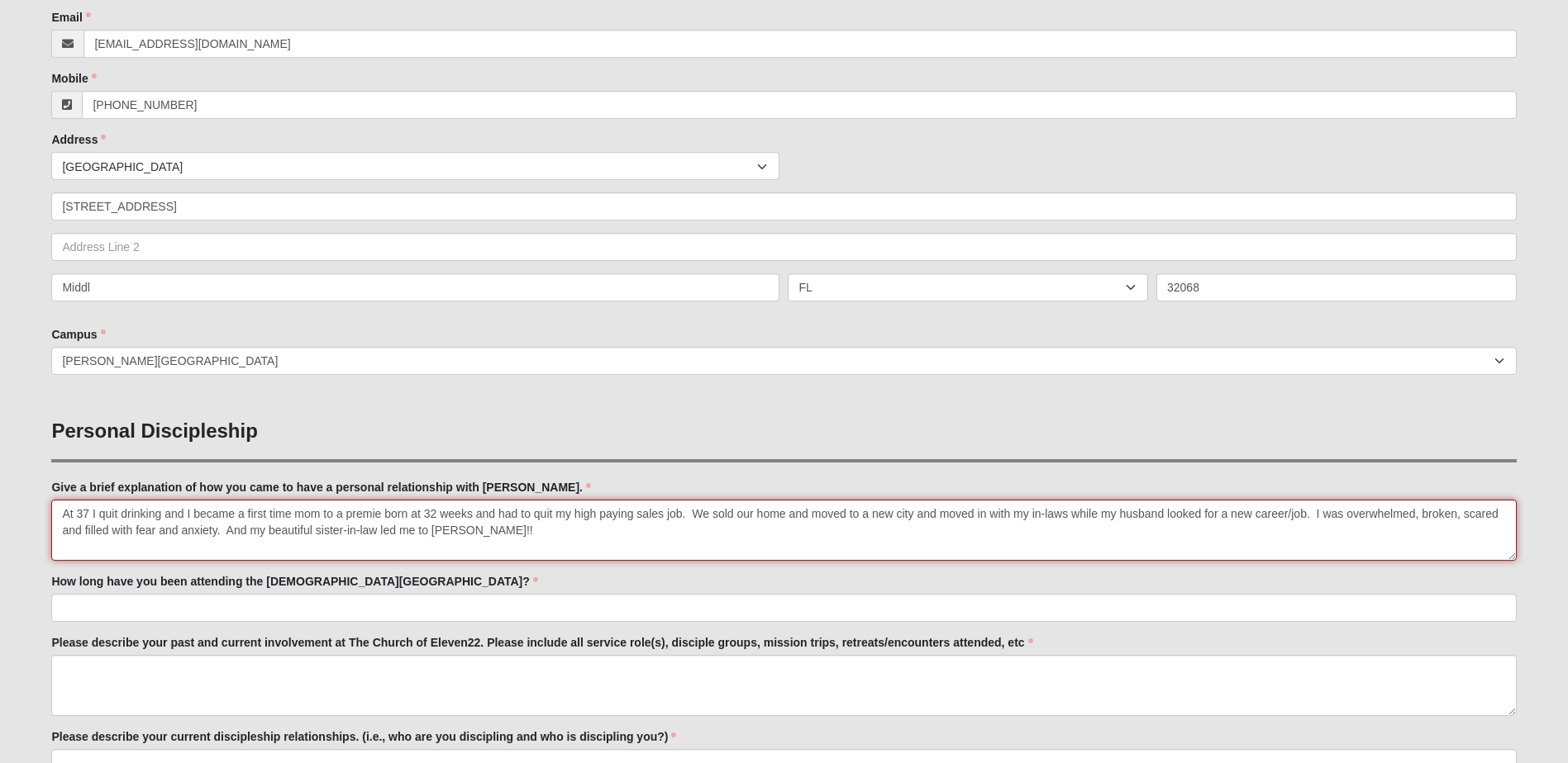
type textarea "At 37 I quit drinking and I became a first time mom to a premie born at 32 week…"
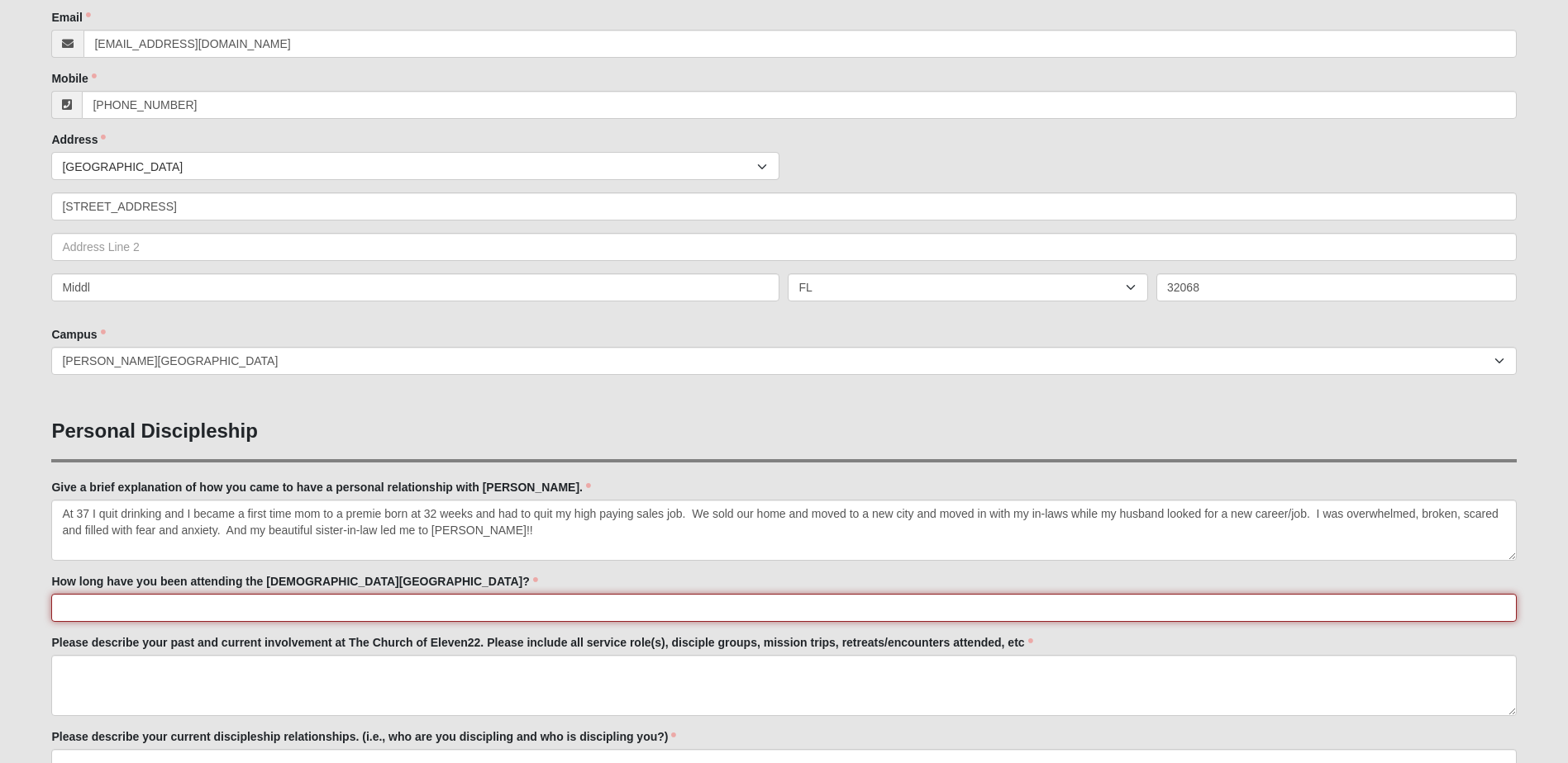
click at [106, 615] on input "How long have you been attending the [DEMOGRAPHIC_DATA][GEOGRAPHIC_DATA]?" at bounding box center [783, 607] width 1464 height 28
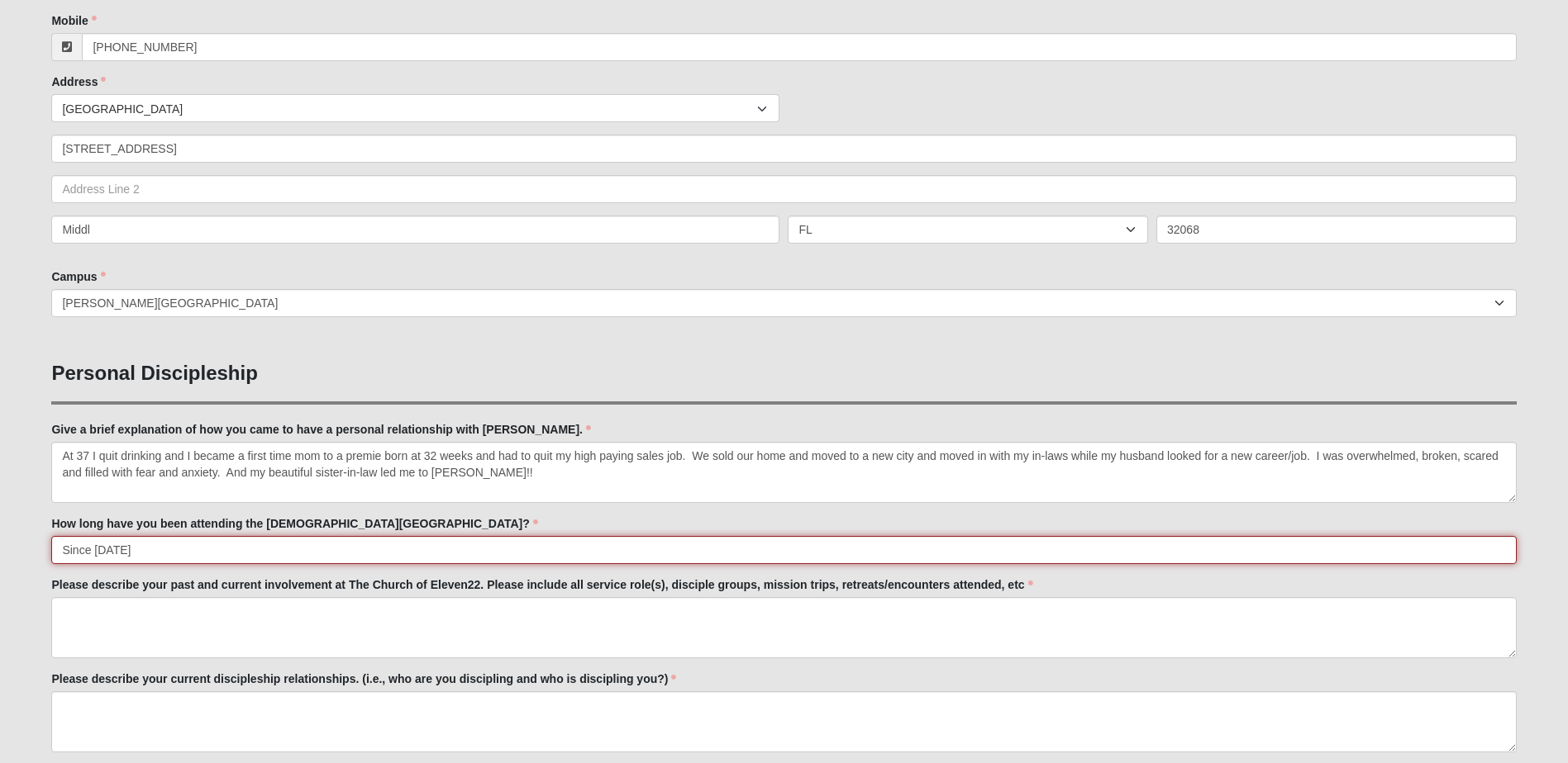
scroll to position [413, 0]
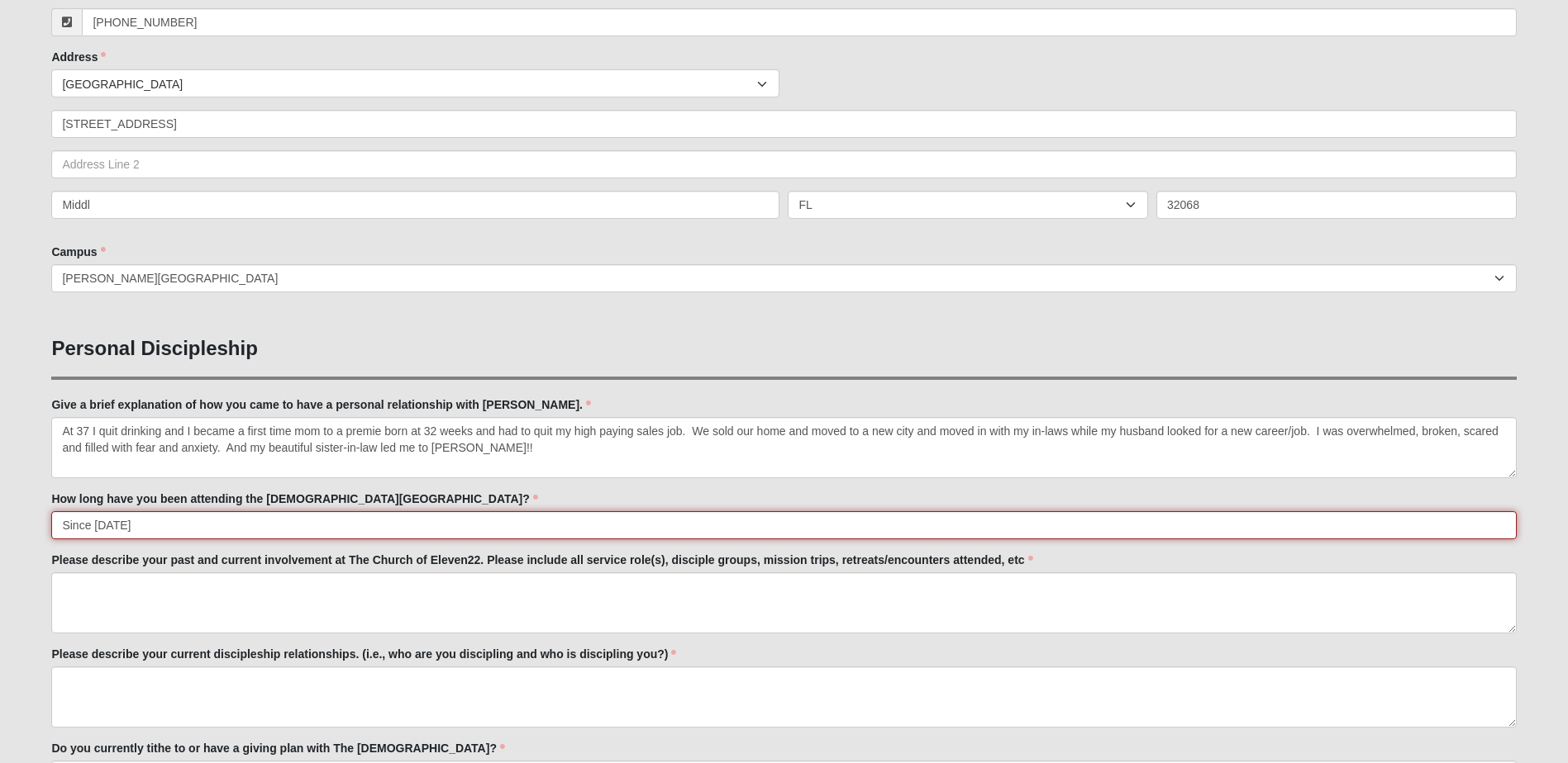
type input "Since [DATE]"
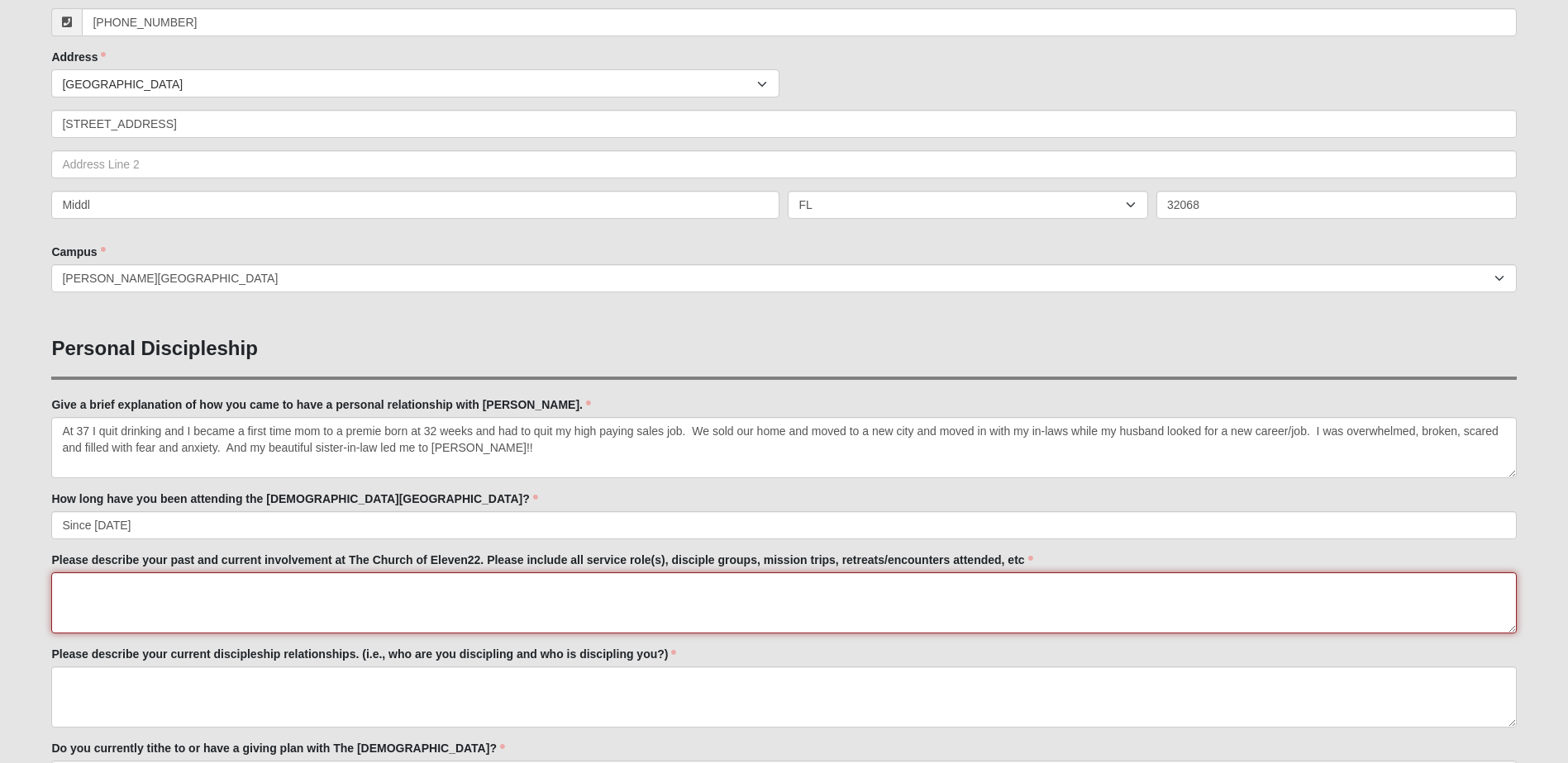
click at [63, 585] on textarea "Please describe your past and current involvement at The Church of Eleven22. Pl…" at bounding box center [783, 603] width 1464 height 61
type textarea "I joined a discipleship group in [DATE]"
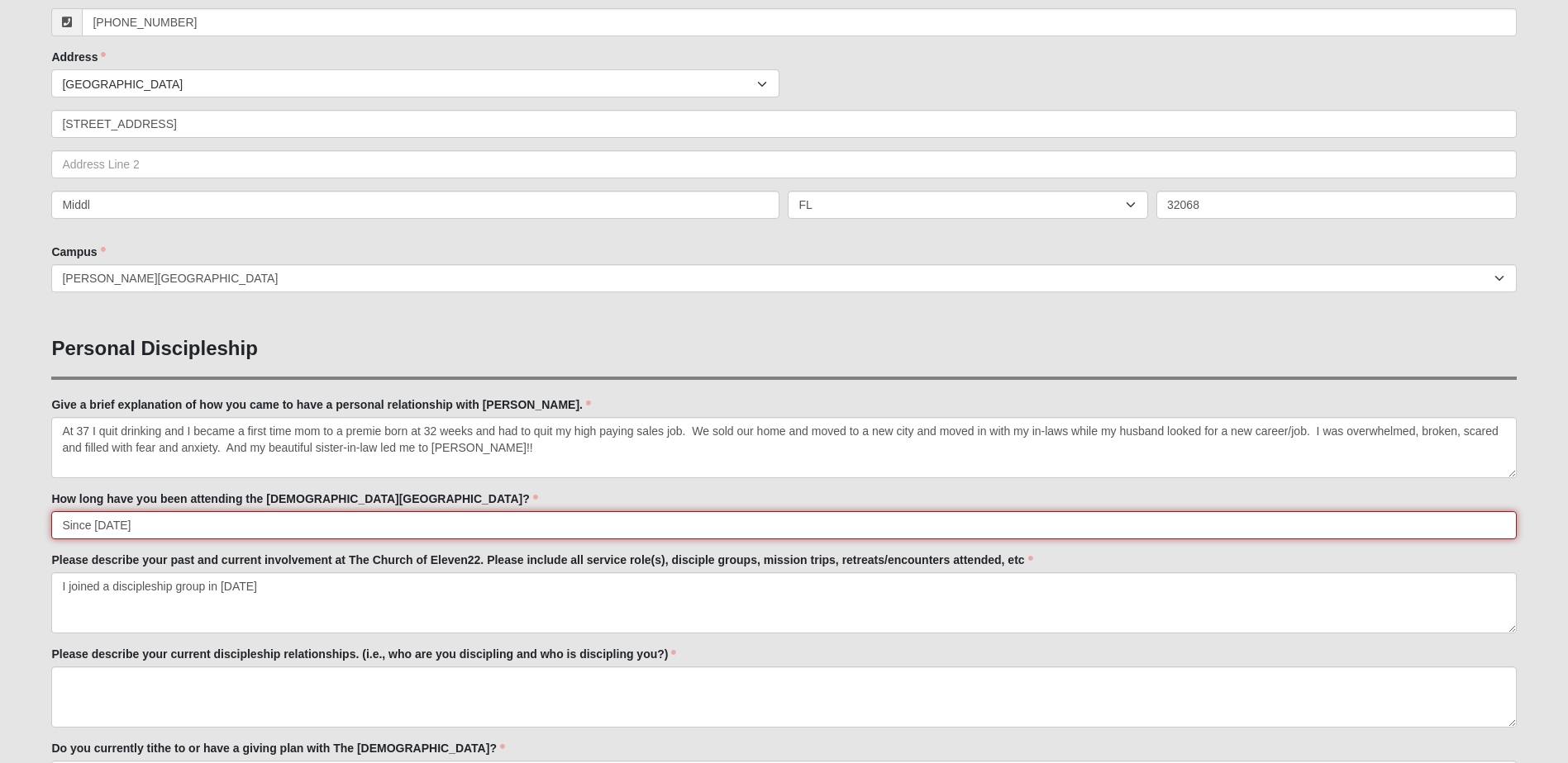
click at [94, 525] on input "Since [DATE]" at bounding box center [783, 525] width 1464 height 28
type input "Since [DATE]"
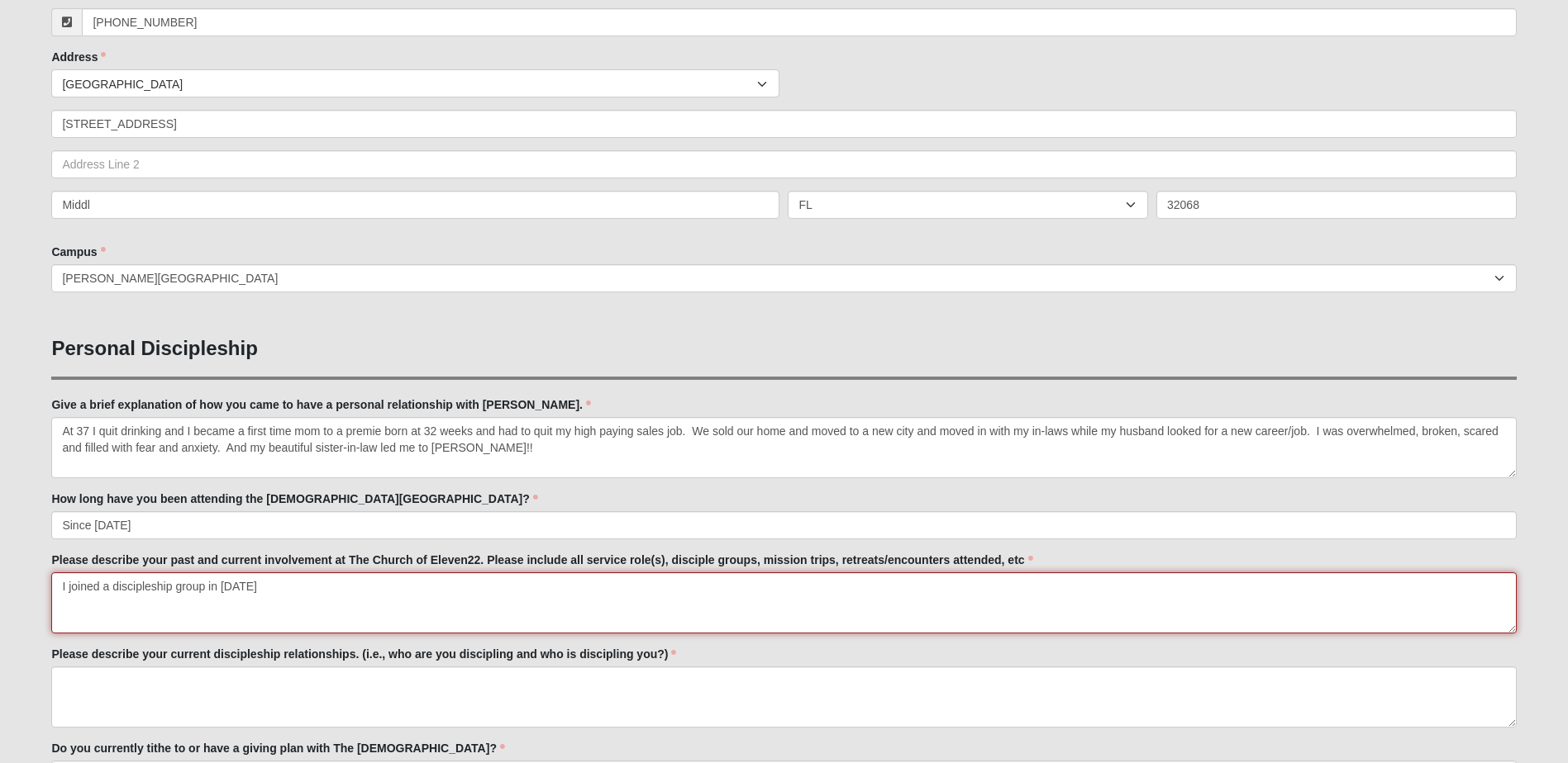
click at [70, 588] on textarea "I joined a discipleship group in [DATE]" at bounding box center [783, 603] width 1464 height 61
click at [281, 589] on textarea "I joined a discipleship group in [DATE]" at bounding box center [783, 603] width 1464 height 61
click at [309, 585] on textarea "I joined a discipleship group in [DATE] and went to the Wo" at bounding box center [783, 603] width 1464 height 61
click at [457, 588] on textarea "I joined a discipleship group in [DATE] and not long after went to the Wo" at bounding box center [783, 603] width 1464 height 61
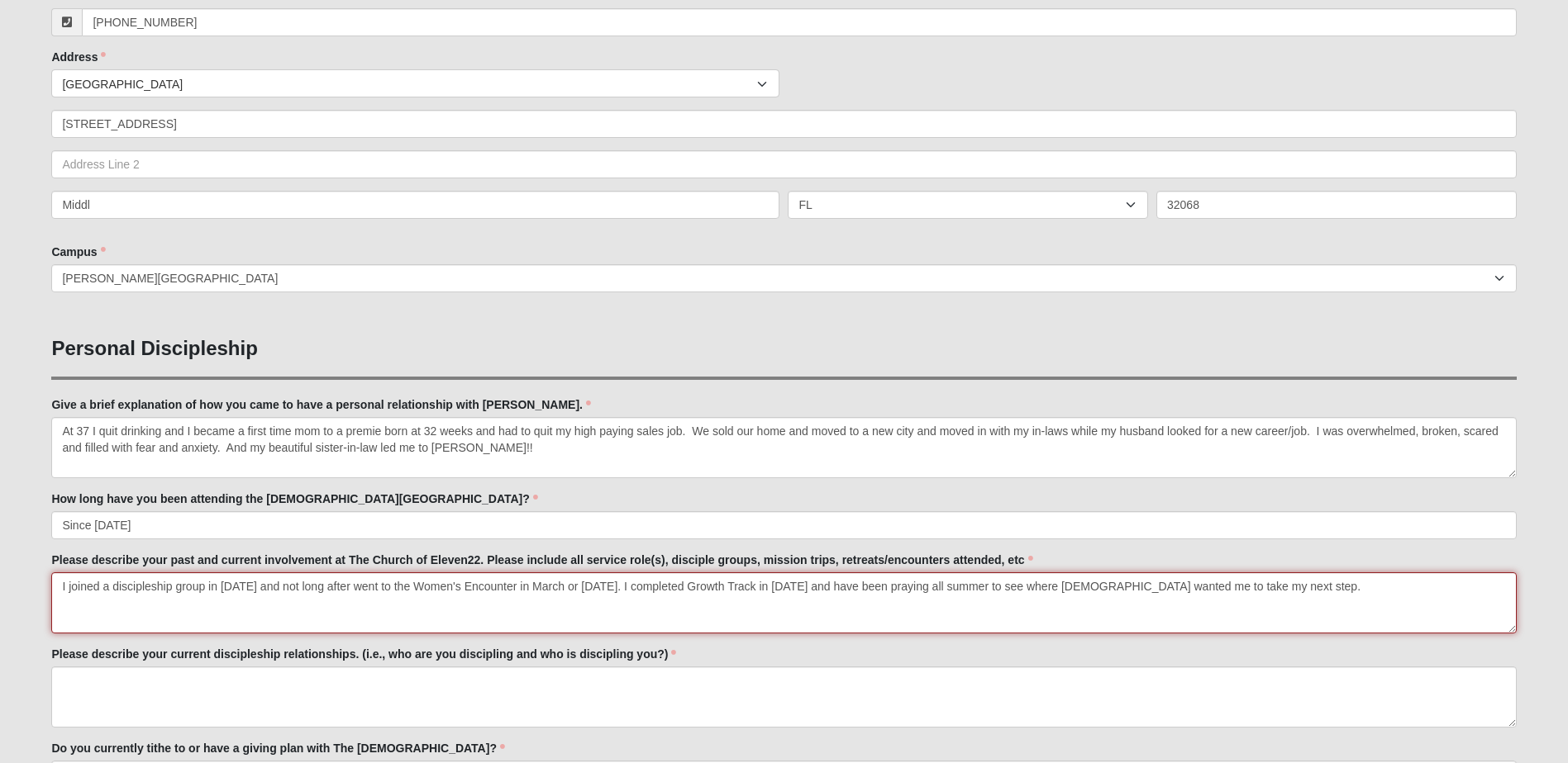
type textarea "I joined a discipleship group in [DATE] and not long after went to the Women's …"
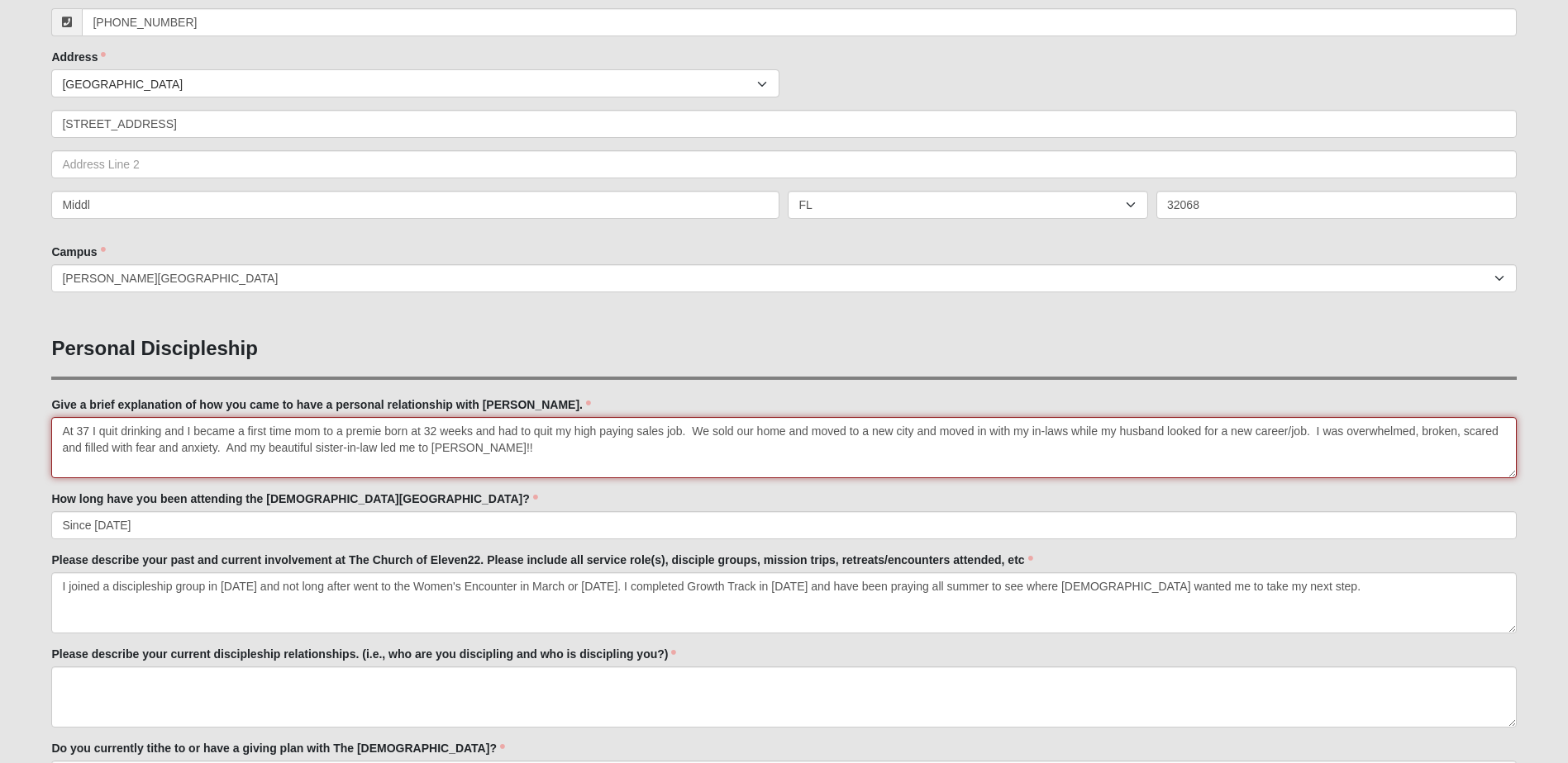
click at [478, 448] on textarea "At 37 I quit drinking and I became a first time mom to a premie born at 32 week…" at bounding box center [783, 448] width 1464 height 61
click at [461, 447] on textarea "At 37 I quit drinking and I became a first time mom to a premie born at 32 week…" at bounding box center [783, 448] width 1464 height 61
type textarea "At 37 I quit drinking and I became a first time mom to a premie born at 32 week…"
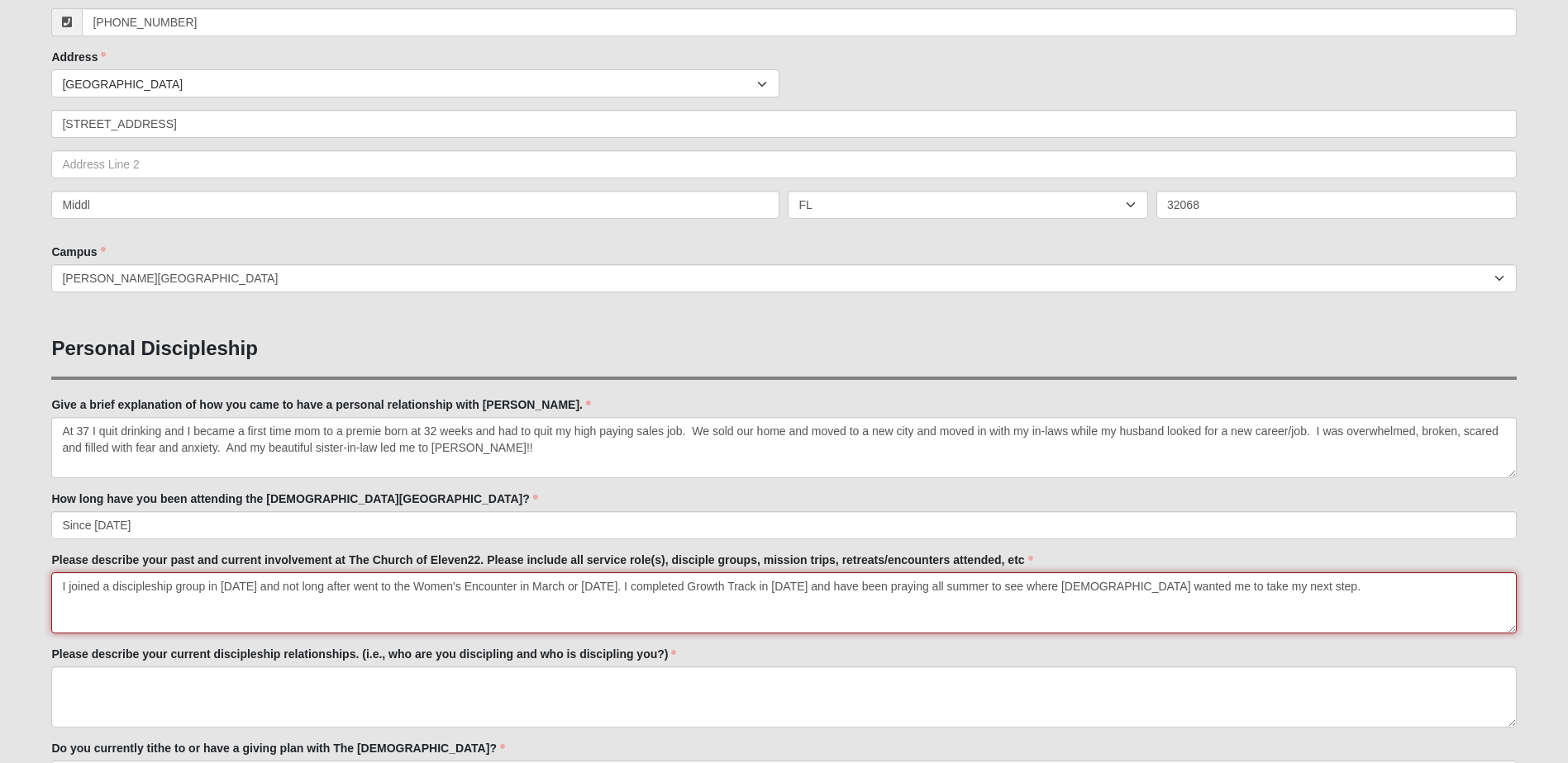
click at [1333, 587] on textarea "I joined a discipleship group in [DATE] and not long after went to the Women's …" at bounding box center [783, 603] width 1464 height 61
type textarea "I joined a discipleship group in [DATE] and not long after went to the Women's …"
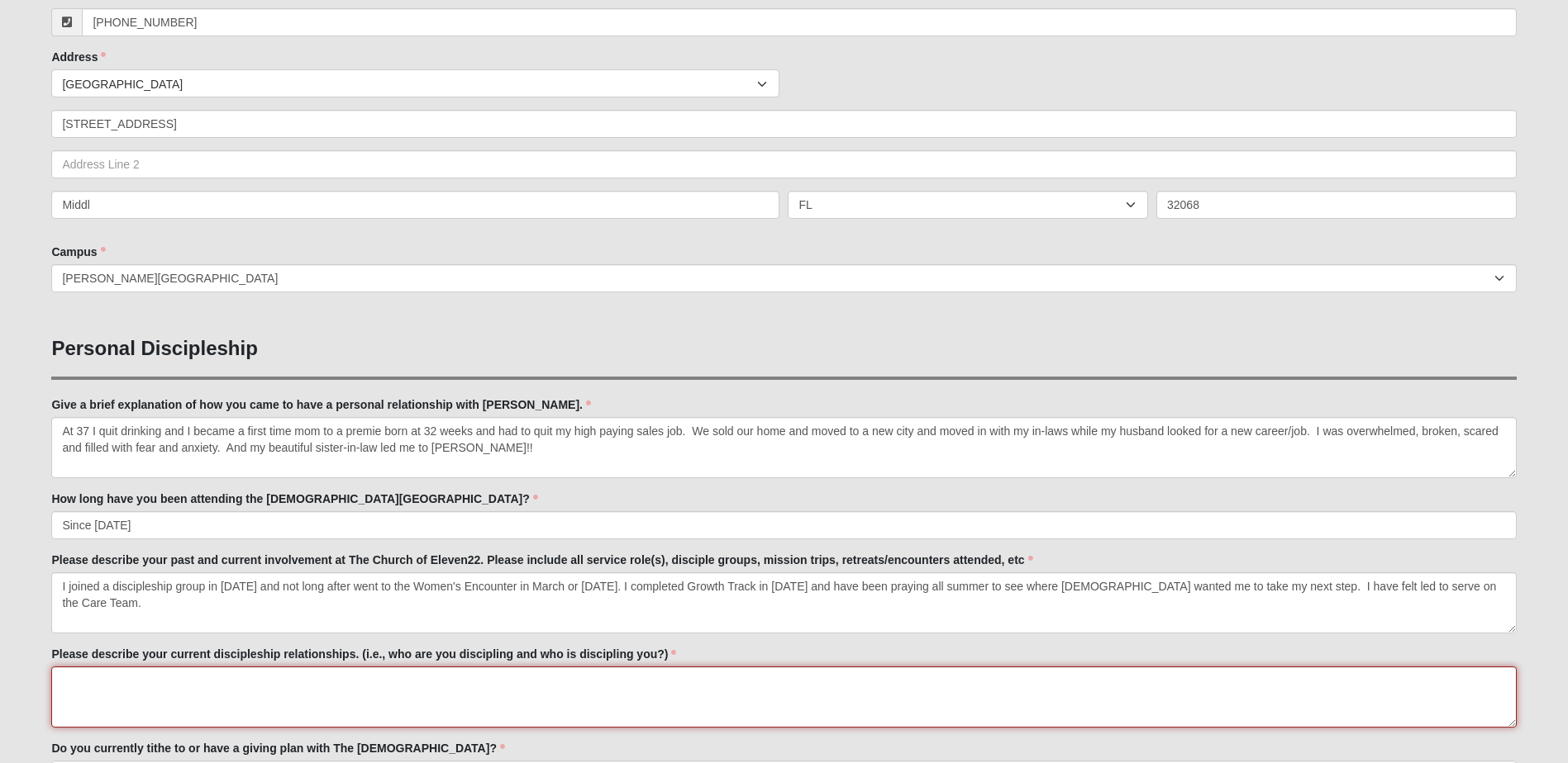
click at [59, 680] on textarea "Please describe your current discipleship relationships. (i.e., who are you dis…" at bounding box center [783, 697] width 1464 height 61
type textarea "I am being discipled with the [DEMOGRAPHIC_DATA] of my disciple group. And I am…"
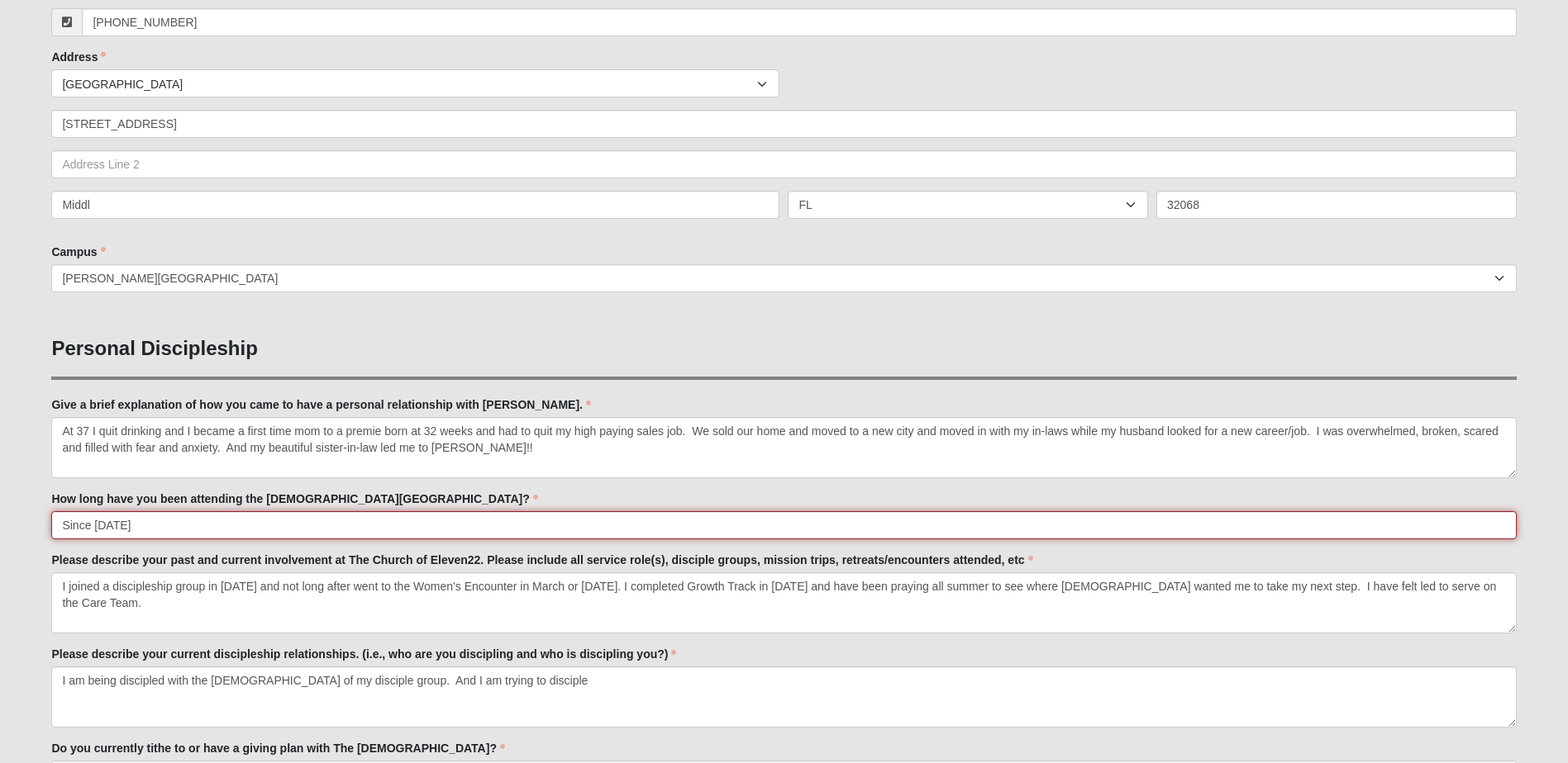
click at [189, 526] on input "Since [DATE]" at bounding box center [783, 525] width 1464 height 28
type input "Since [DATE] after a long absence from any [DEMOGRAPHIC_DATA]"
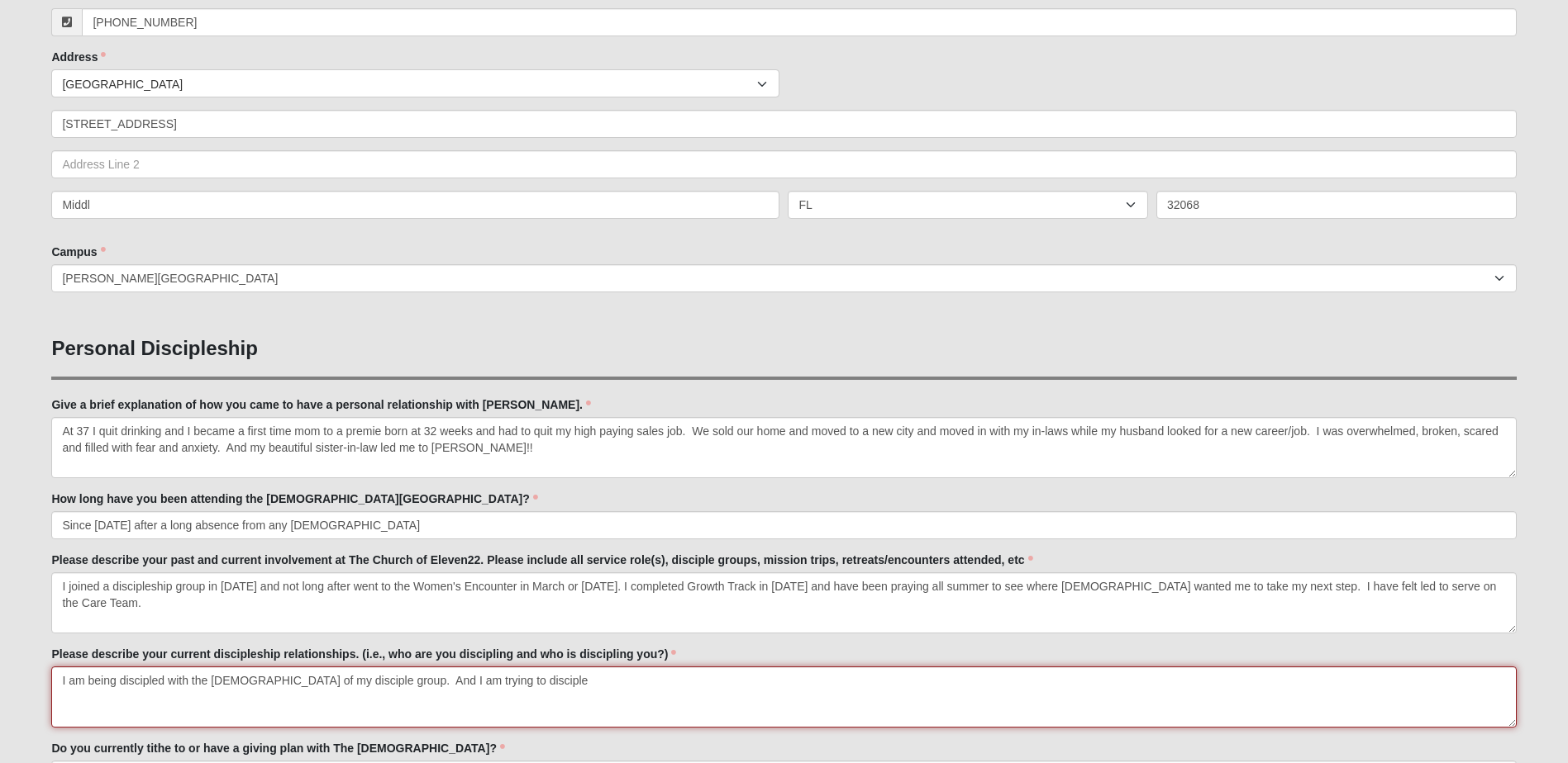
click at [500, 686] on textarea "I am being discipled with the [DEMOGRAPHIC_DATA] of my disciple group. And I am…" at bounding box center [783, 697] width 1464 height 61
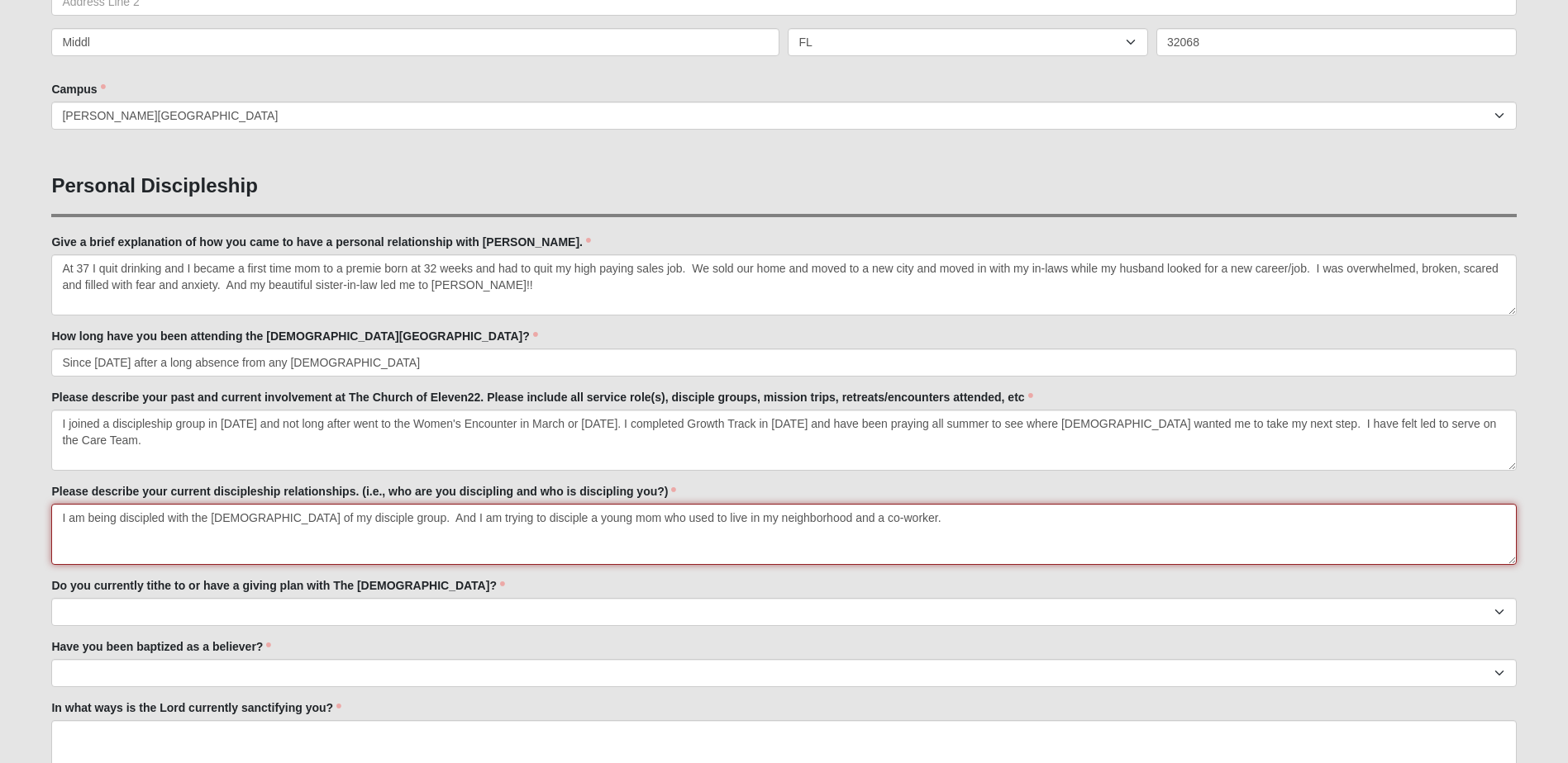
scroll to position [579, 0]
type textarea "I am being discipled with the [DEMOGRAPHIC_DATA] of my disciple group. And I am…"
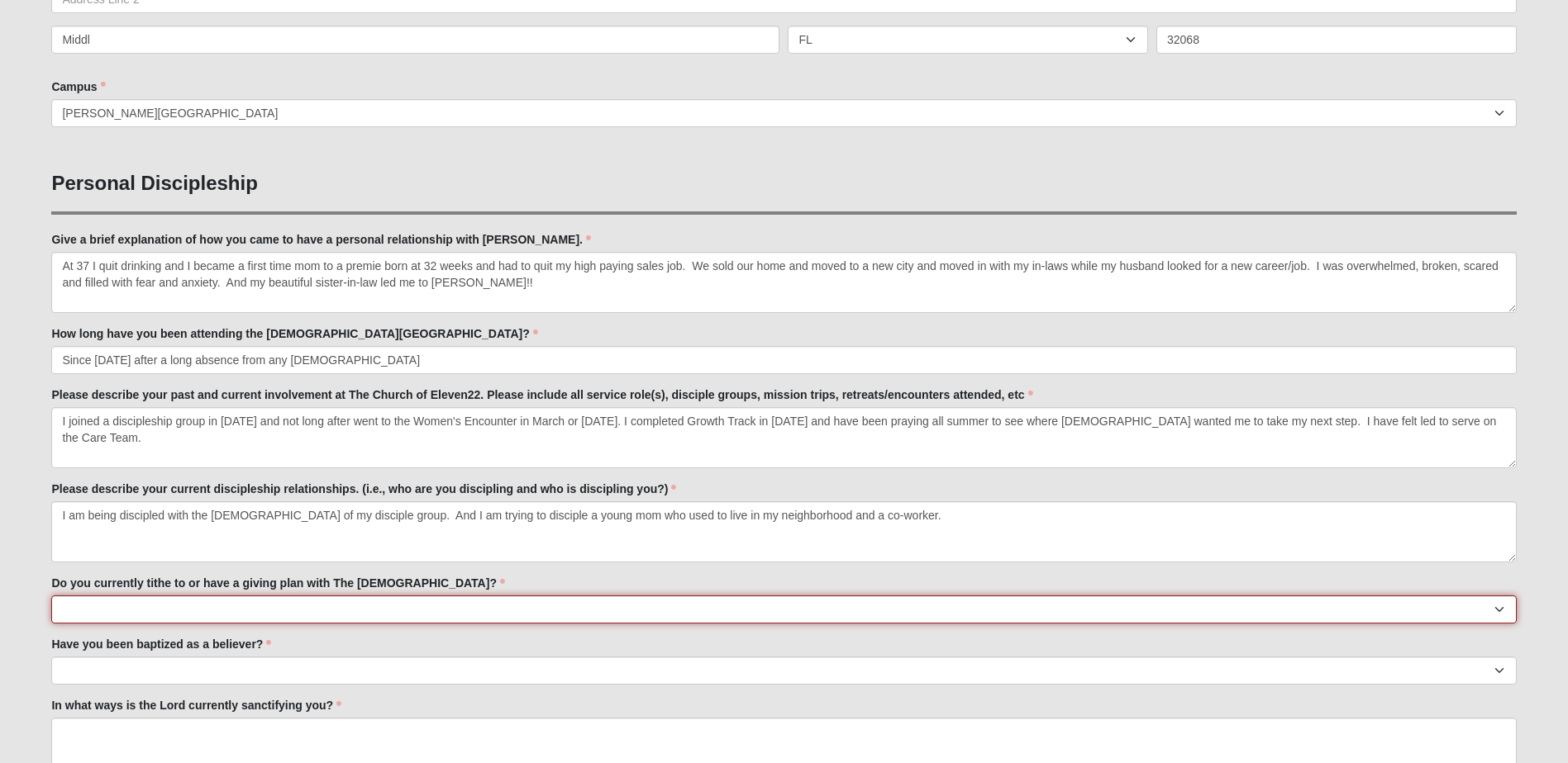
click at [64, 606] on select "No Yes" at bounding box center [783, 609] width 1464 height 28
select select "True"
click at [51, 596] on select "No Yes" at bounding box center [783, 609] width 1464 height 28
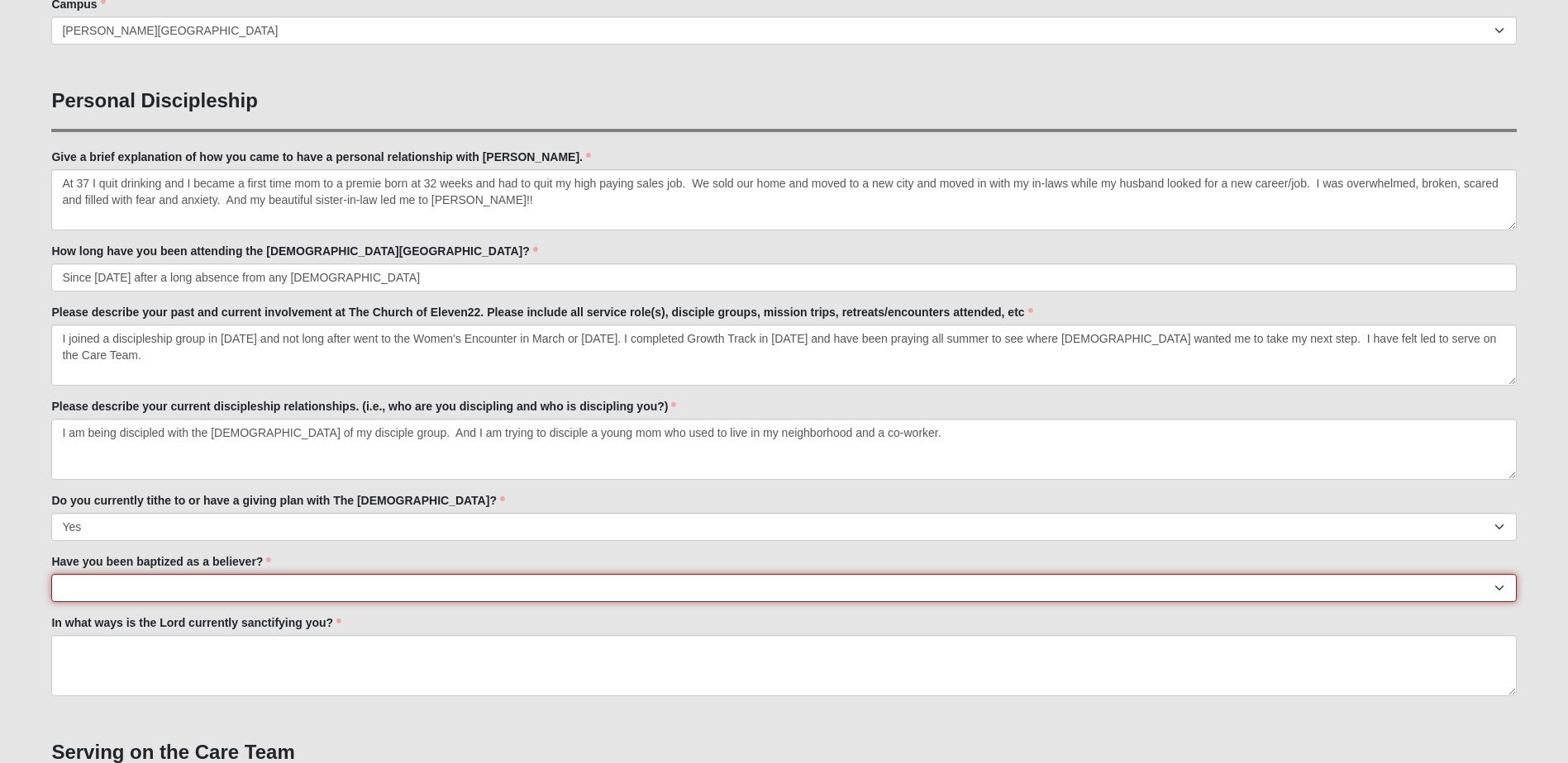
click at [87, 590] on select "No Yes" at bounding box center [783, 587] width 1464 height 28
select select "True"
click at [51, 574] on select "No Yes" at bounding box center [783, 587] width 1464 height 28
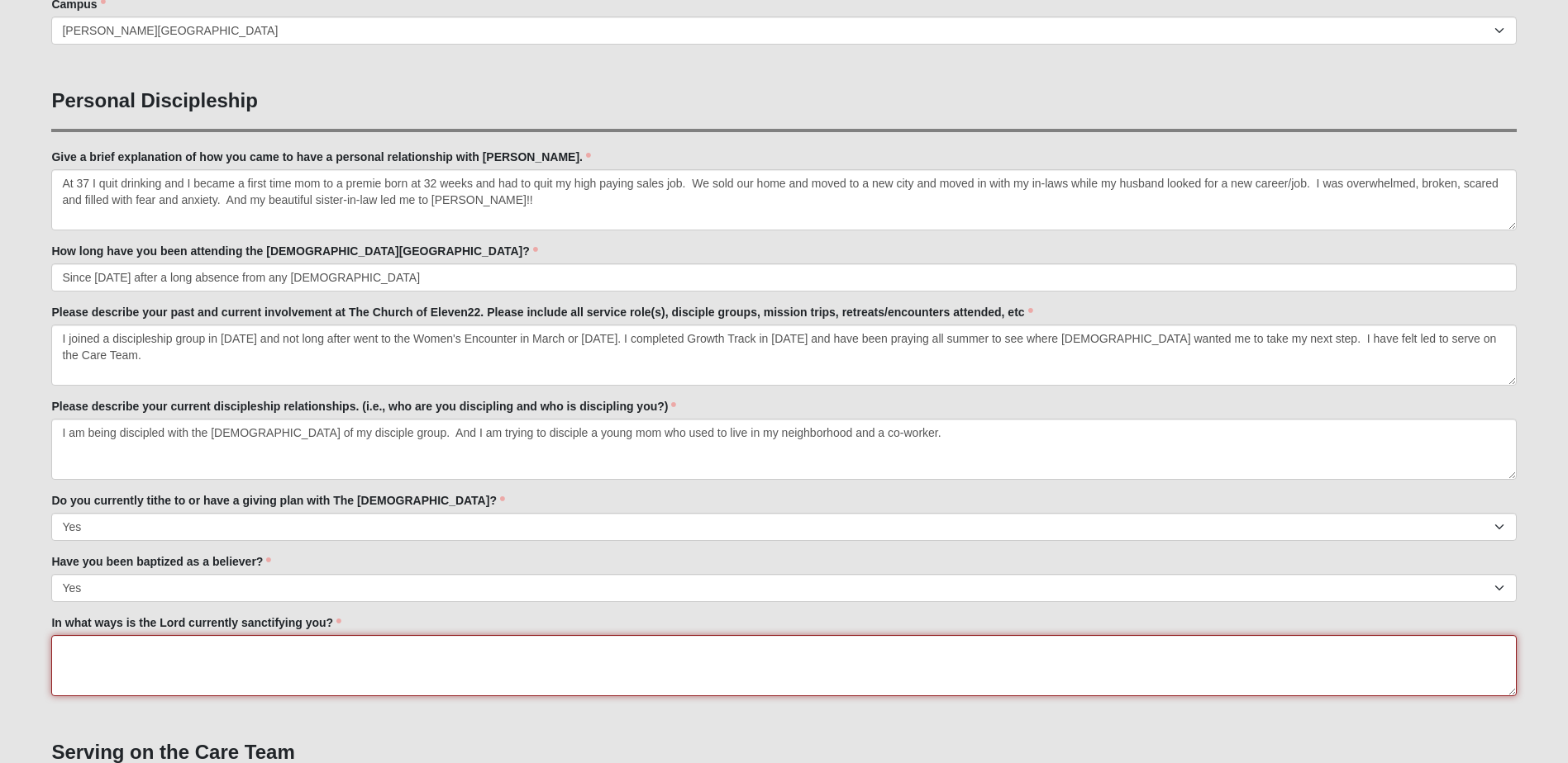
click at [73, 650] on textarea "In what ways is the Lord currently sanctifying you?" at bounding box center [783, 665] width 1464 height 61
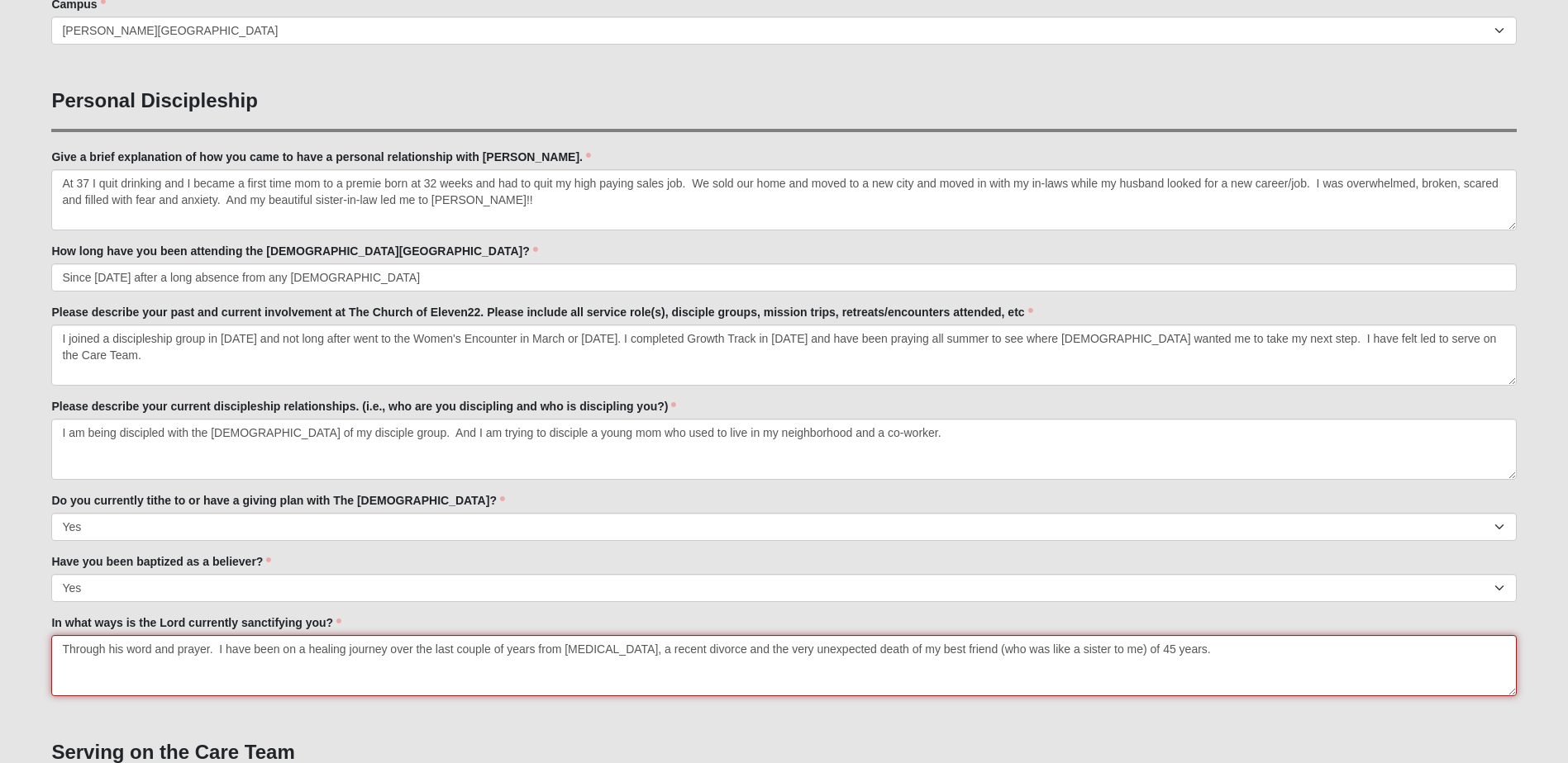
click at [151, 649] on textarea "Through his word and prayer. I have been on a healing journey over the last cou…" at bounding box center [783, 665] width 1464 height 61
click at [727, 647] on textarea "Through his word, prayer. and my discipleship group. I have been on a healing j…" at bounding box center [783, 665] width 1464 height 61
click at [897, 652] on textarea "Through his word, prayer. and my discipleship group. I have been on a healing j…" at bounding box center [783, 665] width 1464 height 61
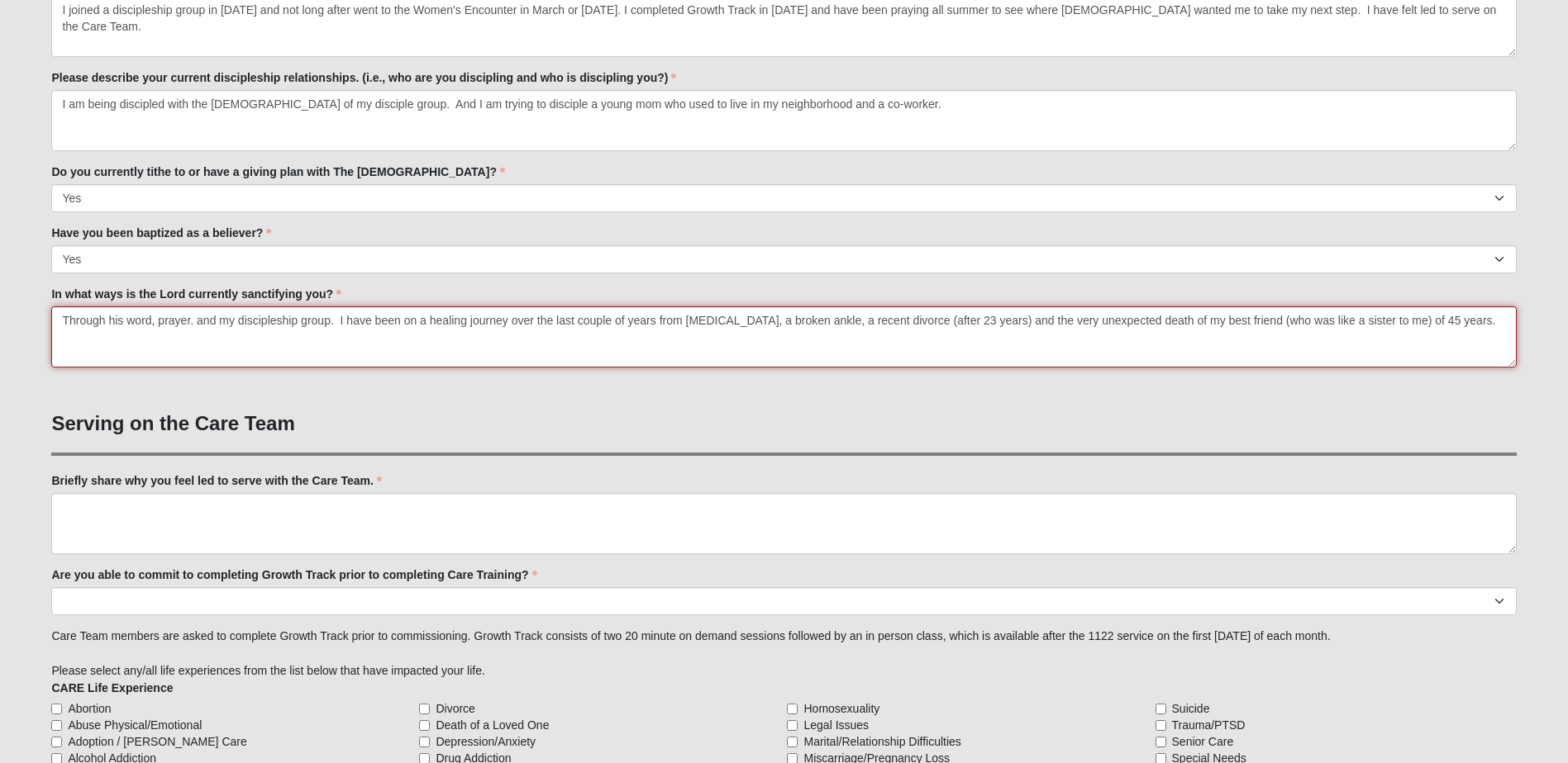
scroll to position [991, 0]
type textarea "Through his word, prayer. and my discipleship group. I have been on a healing j…"
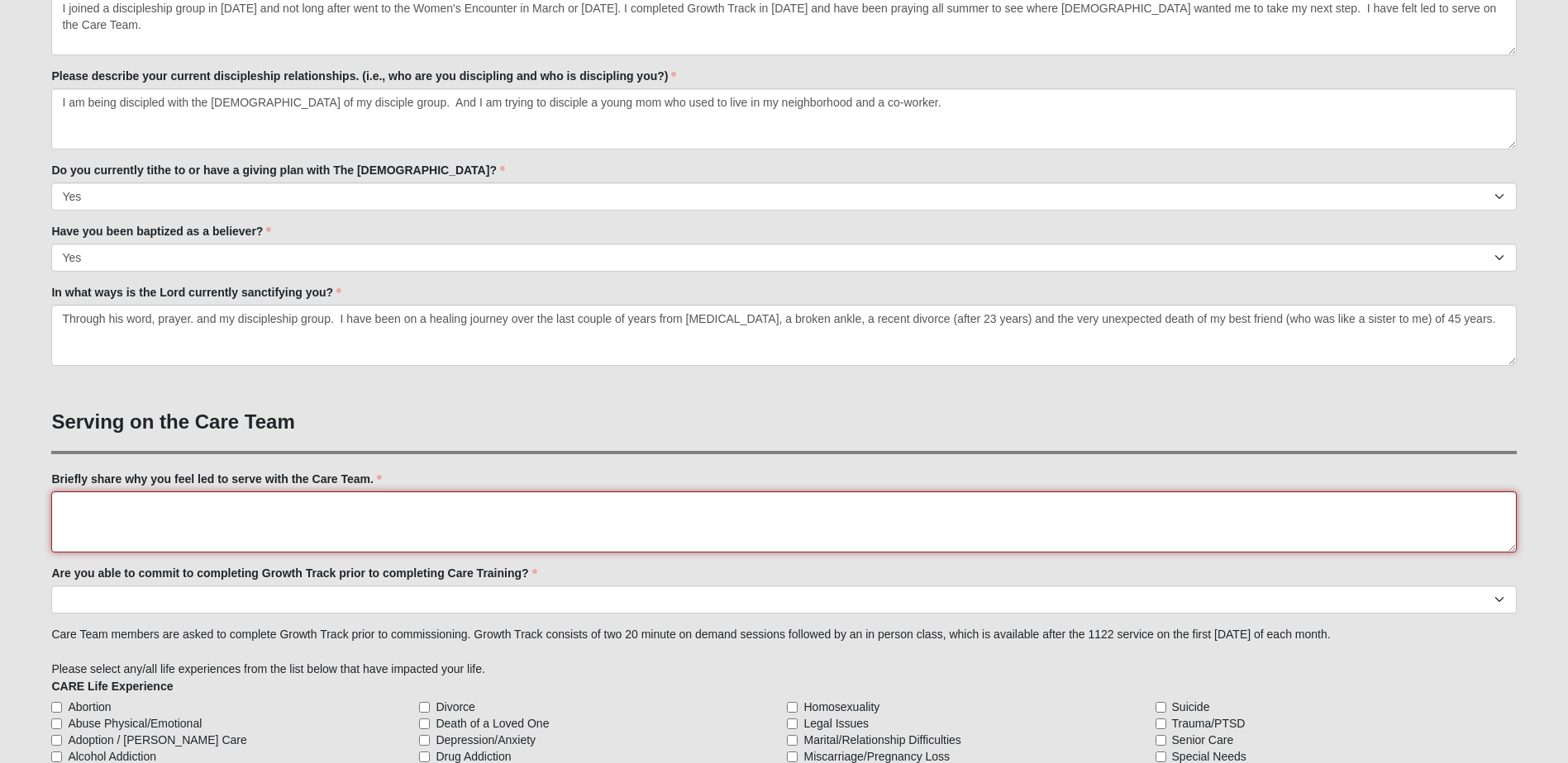
click at [59, 505] on textarea "Briefly share why you feel led to serve with the Care Team." at bounding box center [783, 522] width 1464 height 61
type textarea "I"
click at [597, 504] on textarea "My journey has been unusual. I did not grow up in the [DEMOGRAPHIC_DATA]. I did…" at bounding box center [783, 522] width 1464 height 61
click at [670, 506] on textarea "My journey has been unusual. I did not grow up in the [DEMOGRAPHIC_DATA]. I did…" at bounding box center [783, 522] width 1464 height 61
click at [513, 505] on textarea "My journey has been unusual. I did not grow up in the [DEMOGRAPHIC_DATA]. I did…" at bounding box center [783, 522] width 1464 height 61
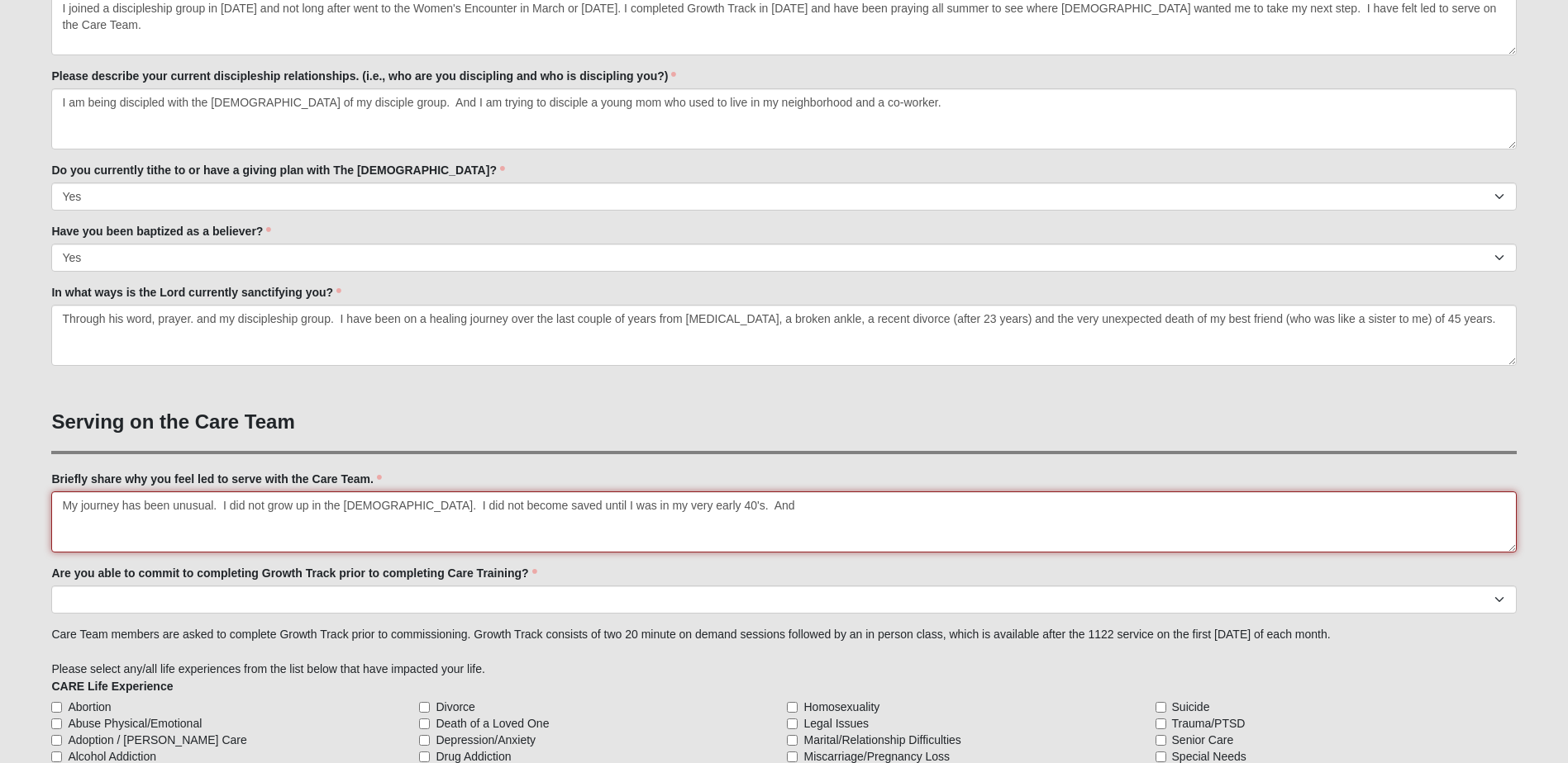
click at [535, 506] on textarea "My journey has been unusual. I did not grow up in the [DEMOGRAPHIC_DATA]. I did…" at bounding box center [783, 522] width 1464 height 61
type textarea "My journey has been unusual. I did not grow up in the [DEMOGRAPHIC_DATA]. I did…"
drag, startPoint x: 62, startPoint y: 505, endPoint x: 810, endPoint y: 521, distance: 748.2
click at [810, 521] on textarea "My journey has been unusual. I did not grow up in the [DEMOGRAPHIC_DATA]. I did…" at bounding box center [783, 522] width 1464 height 61
